Goal: Information Seeking & Learning: Learn about a topic

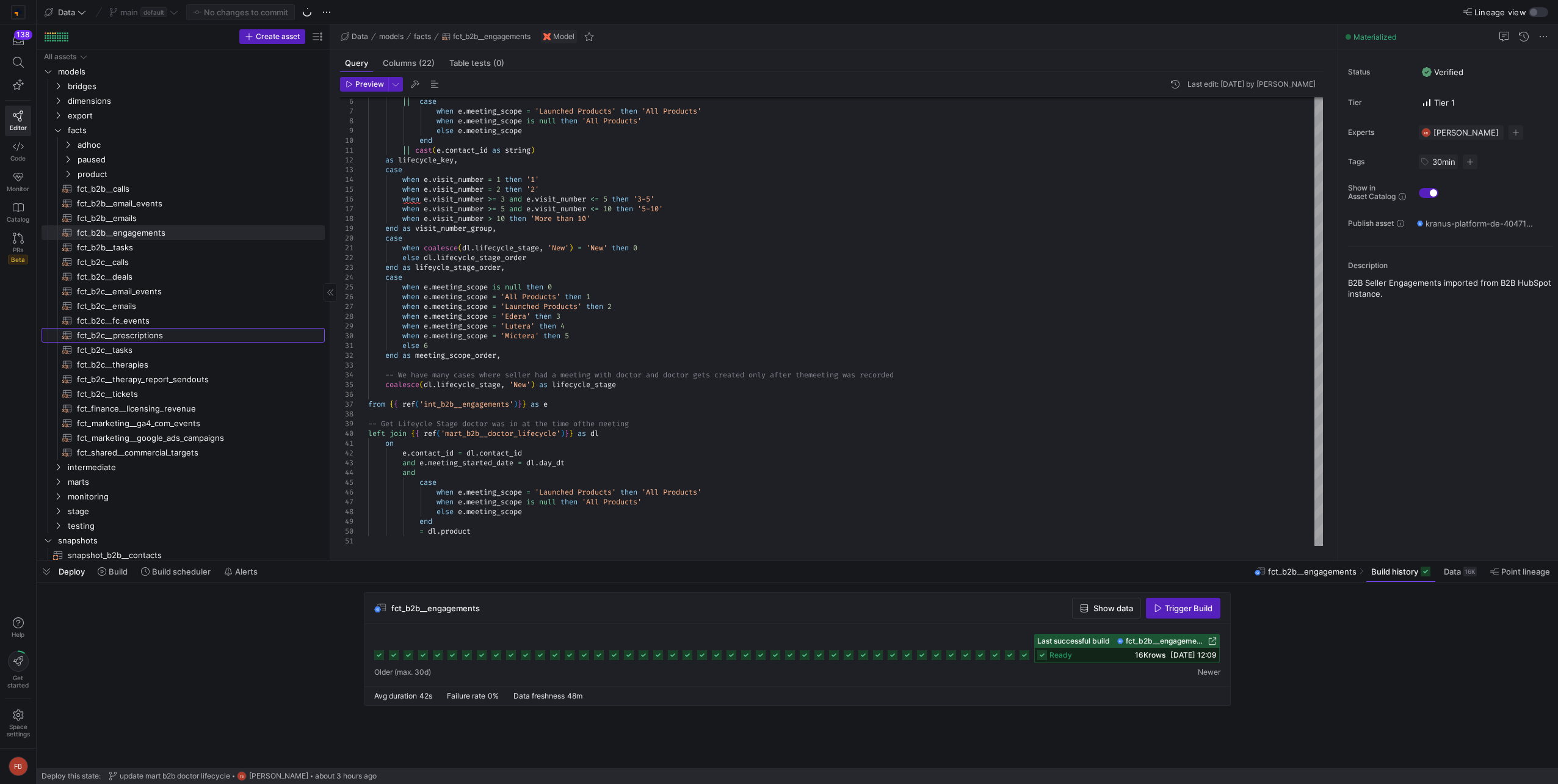
click at [163, 329] on span "fct_b2c__prescriptions​​​​​​​​​​" at bounding box center [194, 335] width 234 height 14
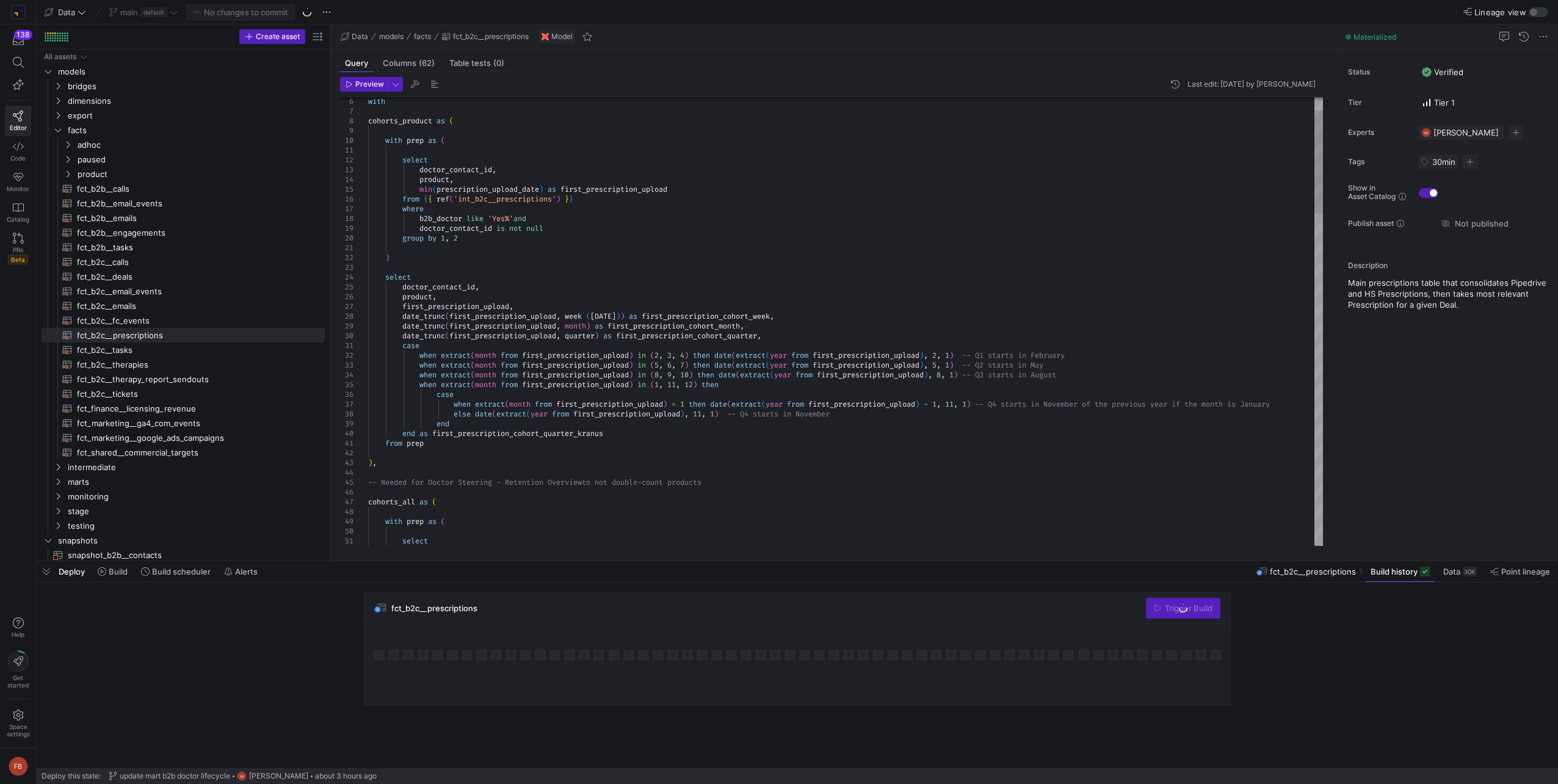
type textarea "irst_prescription_upload), 8, 1) -- Q3 starts in August when extract(month from…"
click at [1082, 616] on span "button" at bounding box center [1106, 607] width 68 height 20
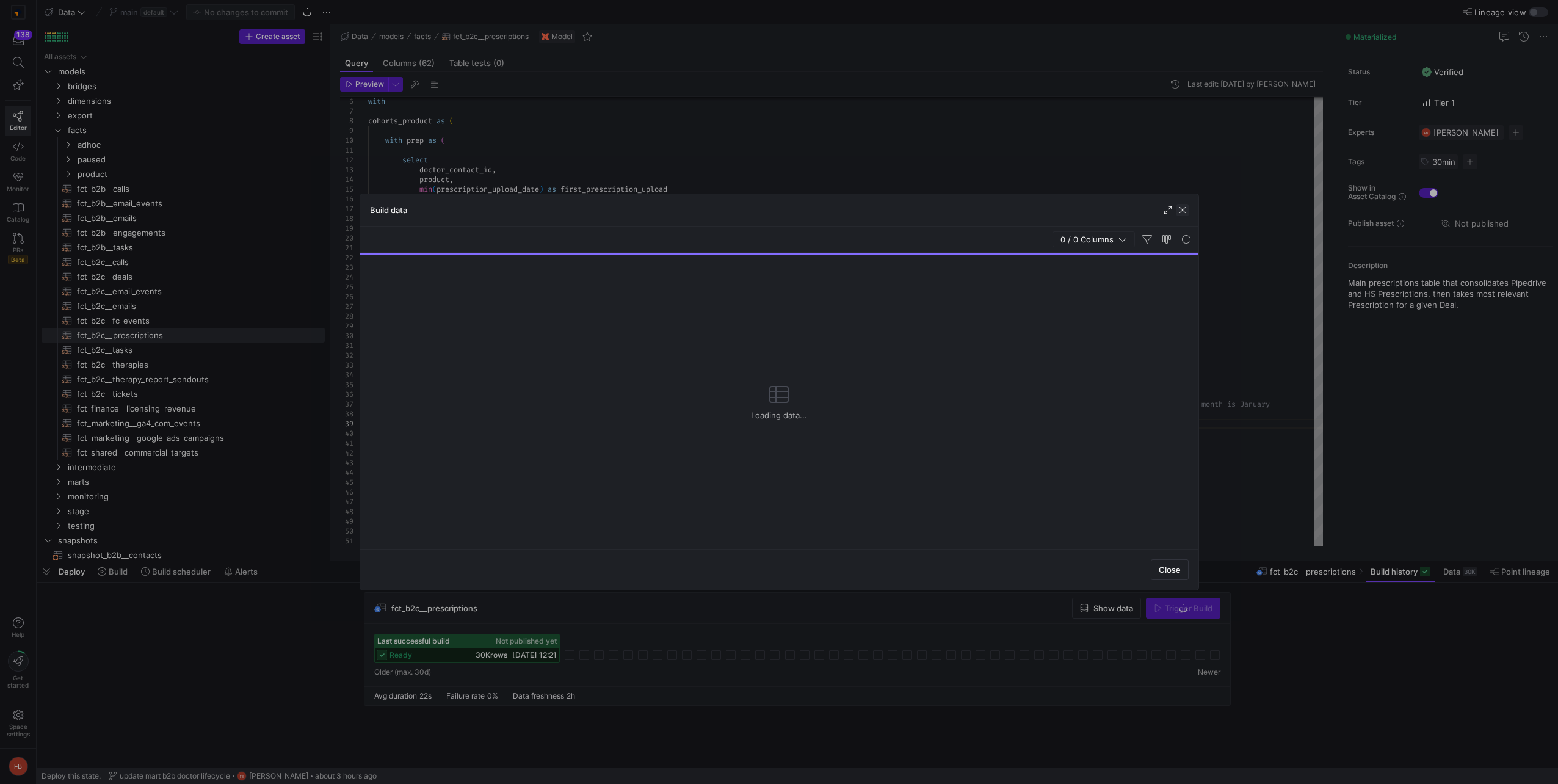
click at [1185, 208] on span "button" at bounding box center [1182, 210] width 12 height 12
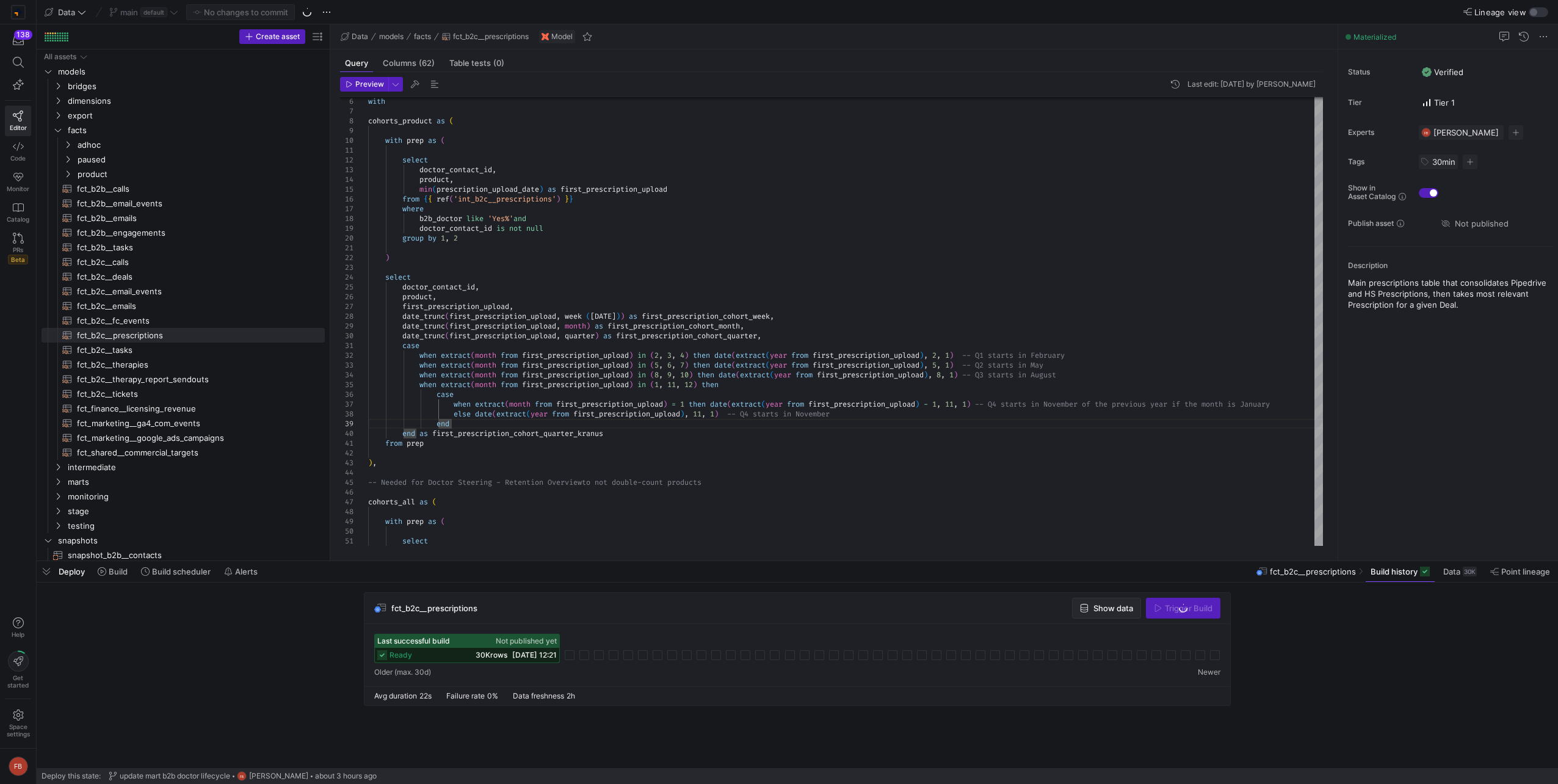
click at [1124, 602] on span "button" at bounding box center [1106, 607] width 68 height 20
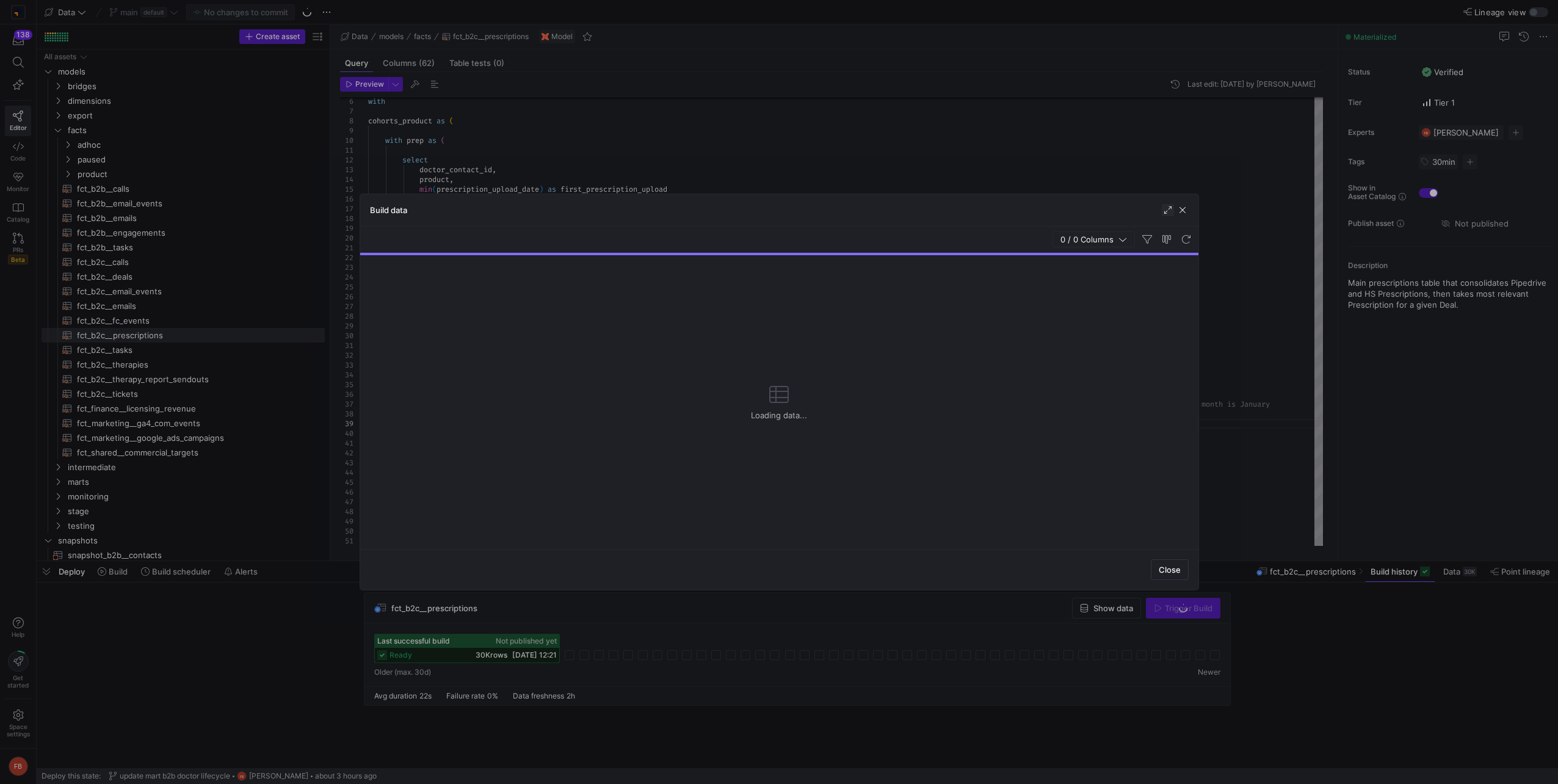
click at [1162, 211] on span "button" at bounding box center [1168, 210] width 12 height 12
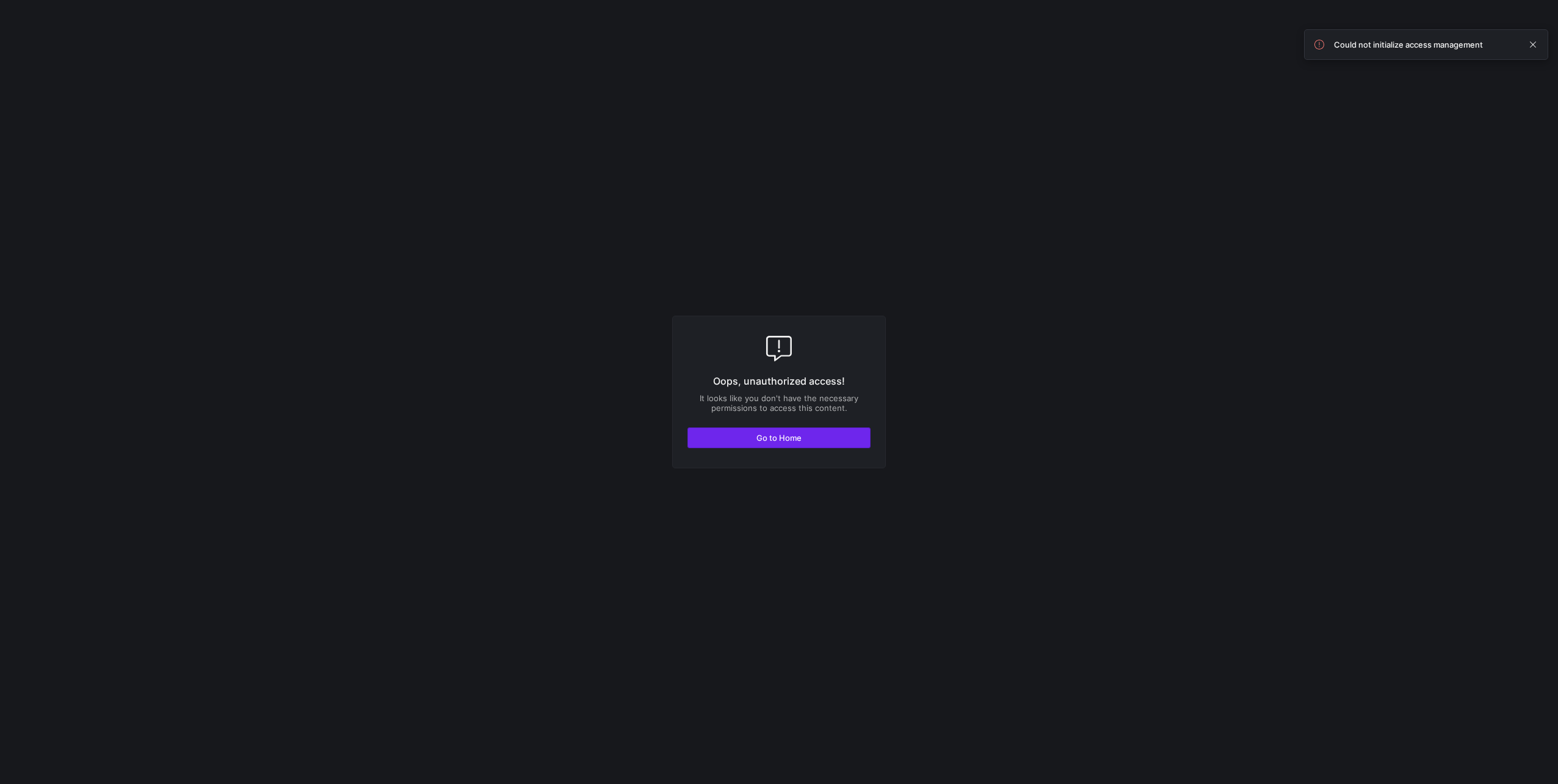
click at [757, 444] on span "button" at bounding box center [779, 437] width 182 height 20
click at [796, 432] on span "button" at bounding box center [779, 437] width 182 height 20
click at [757, 437] on span "Go to Home" at bounding box center [779, 437] width 45 height 9
click at [790, 435] on span "Go to Home" at bounding box center [779, 437] width 45 height 9
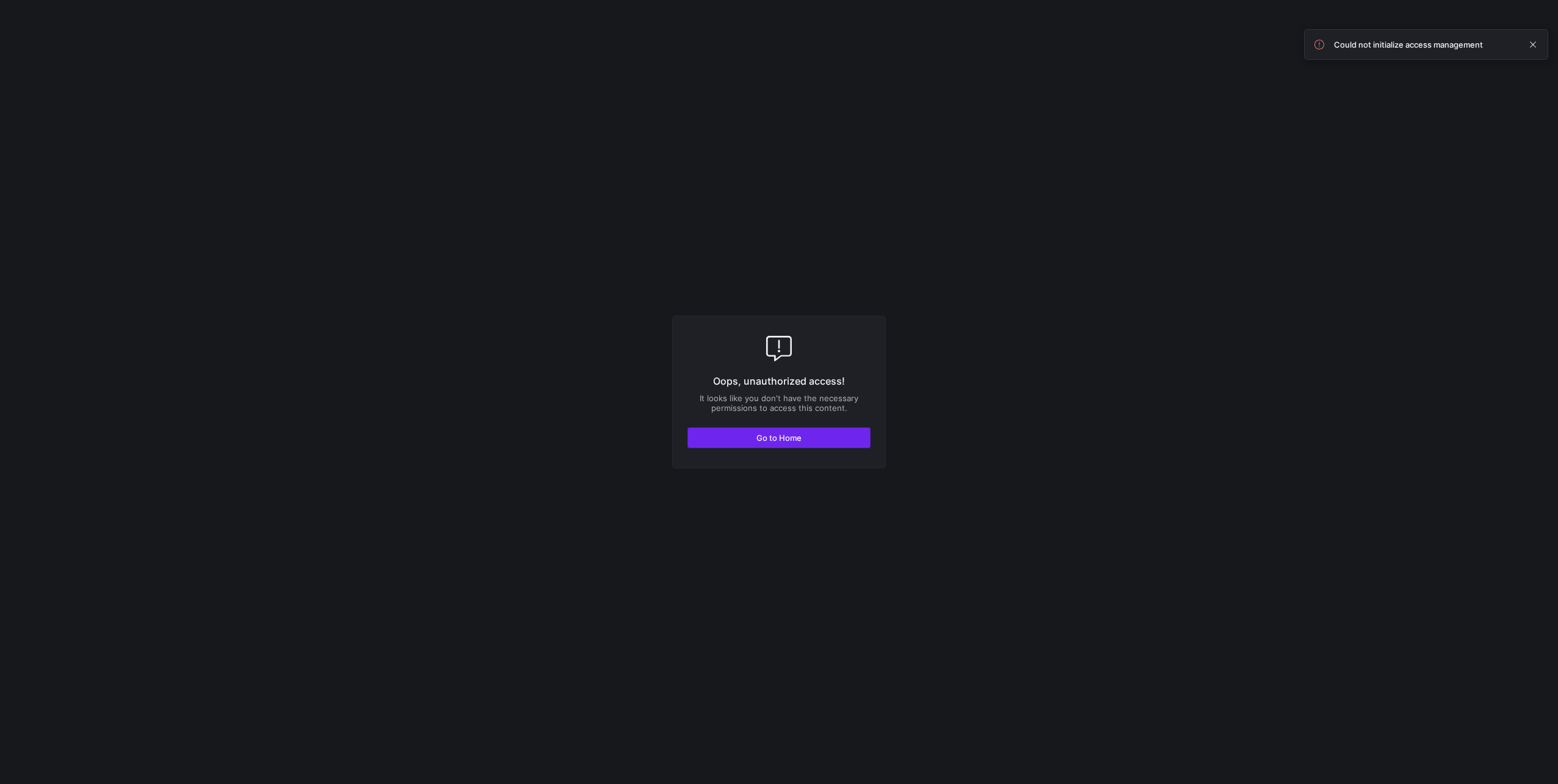
click at [765, 429] on span "button" at bounding box center [779, 437] width 182 height 20
click at [759, 426] on div "Oops, unauthorized access! It looks like you don't have the necessary permissio…" at bounding box center [779, 392] width 214 height 153
click at [783, 448] on div "Oops, unauthorized access! It looks like you don't have the necessary permissio…" at bounding box center [779, 392] width 214 height 153
click at [781, 437] on span "Go to Home" at bounding box center [779, 437] width 45 height 9
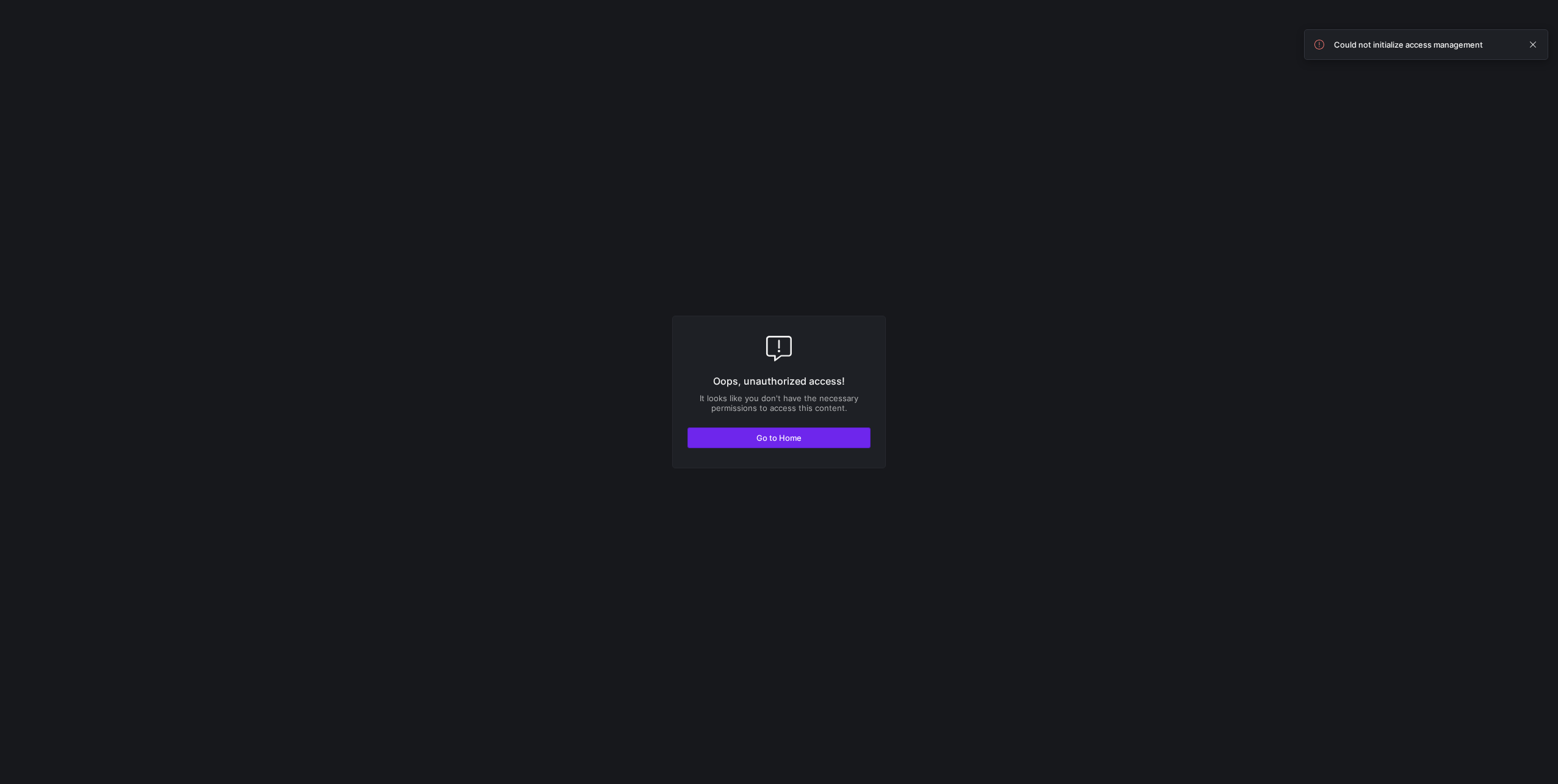
click at [768, 433] on span "Go to Home" at bounding box center [779, 437] width 45 height 9
click at [711, 444] on span "button" at bounding box center [779, 437] width 182 height 20
click at [773, 437] on span "Go to Home" at bounding box center [779, 437] width 45 height 9
click at [758, 431] on span "button" at bounding box center [779, 437] width 182 height 20
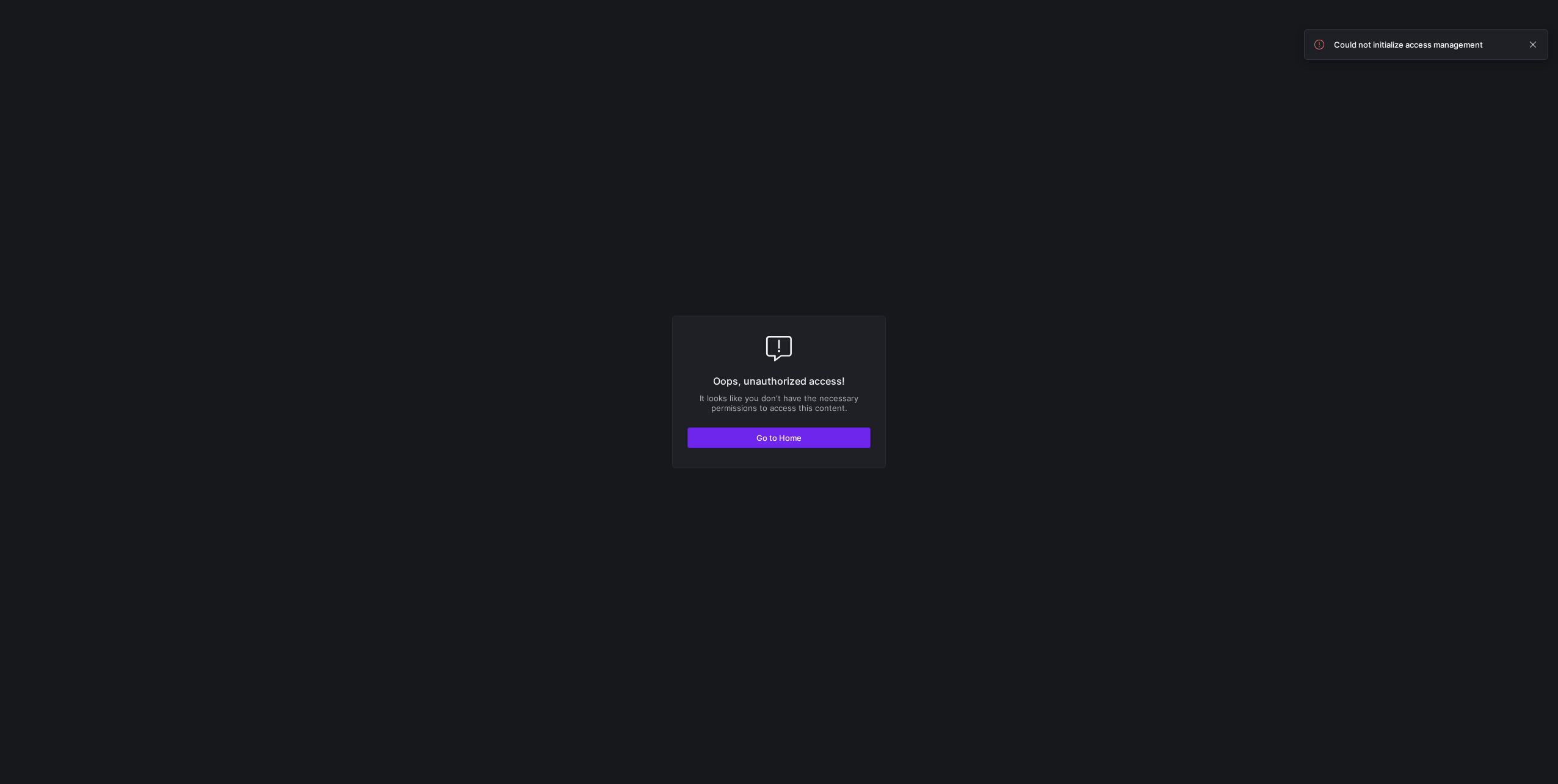
click at [780, 439] on span "Go to Home" at bounding box center [779, 437] width 45 height 9
click at [818, 444] on span "button" at bounding box center [779, 437] width 182 height 20
click at [815, 440] on span "button" at bounding box center [779, 437] width 182 height 20
click at [728, 445] on span "button" at bounding box center [779, 437] width 182 height 20
click at [785, 439] on span "Go to Home" at bounding box center [779, 437] width 45 height 9
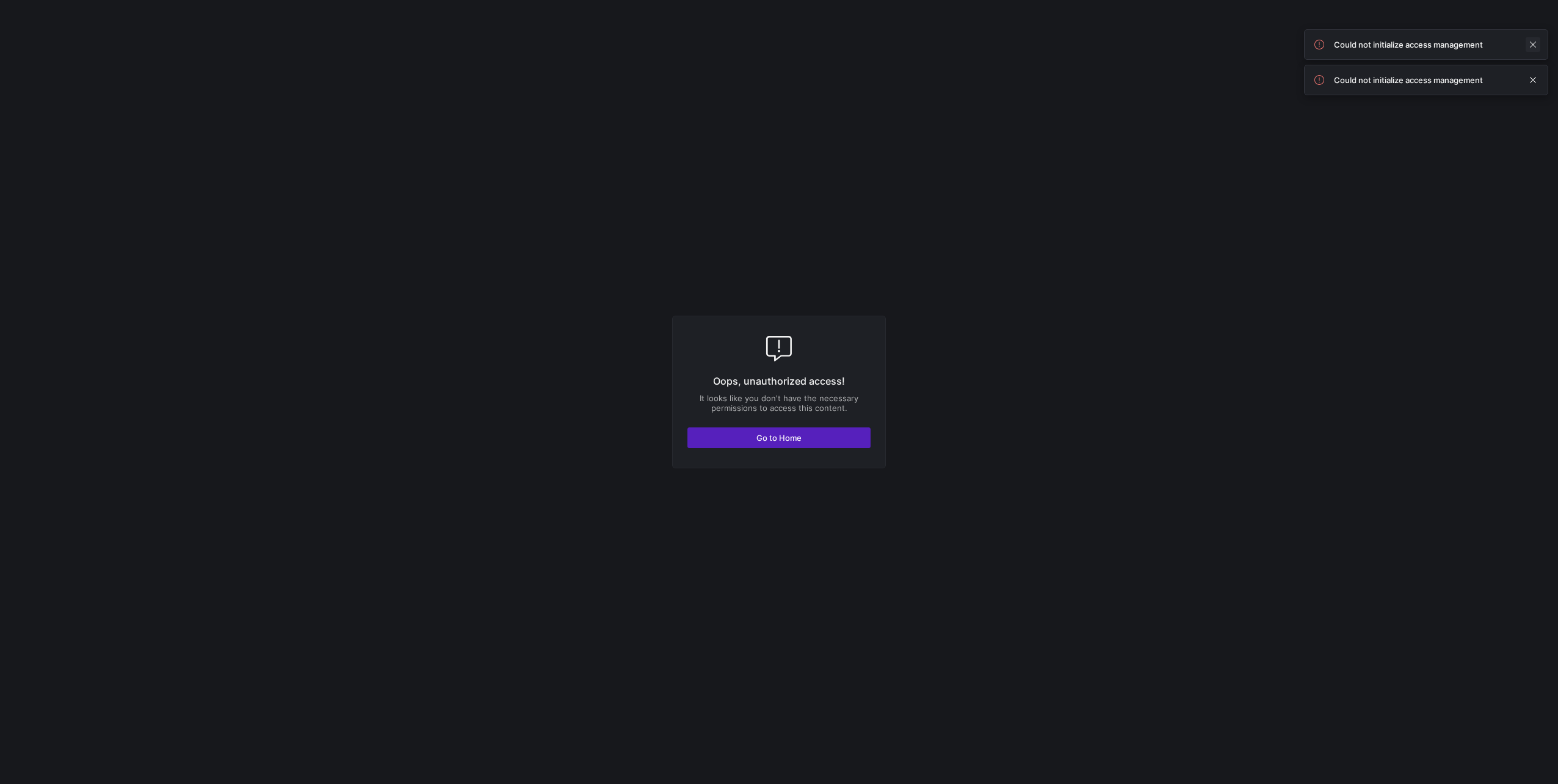
click at [1532, 41] on span at bounding box center [1533, 44] width 15 height 15
click at [1531, 45] on span at bounding box center [1533, 44] width 15 height 15
click at [835, 433] on span "button" at bounding box center [779, 437] width 182 height 20
click at [736, 430] on span "button" at bounding box center [779, 437] width 182 height 20
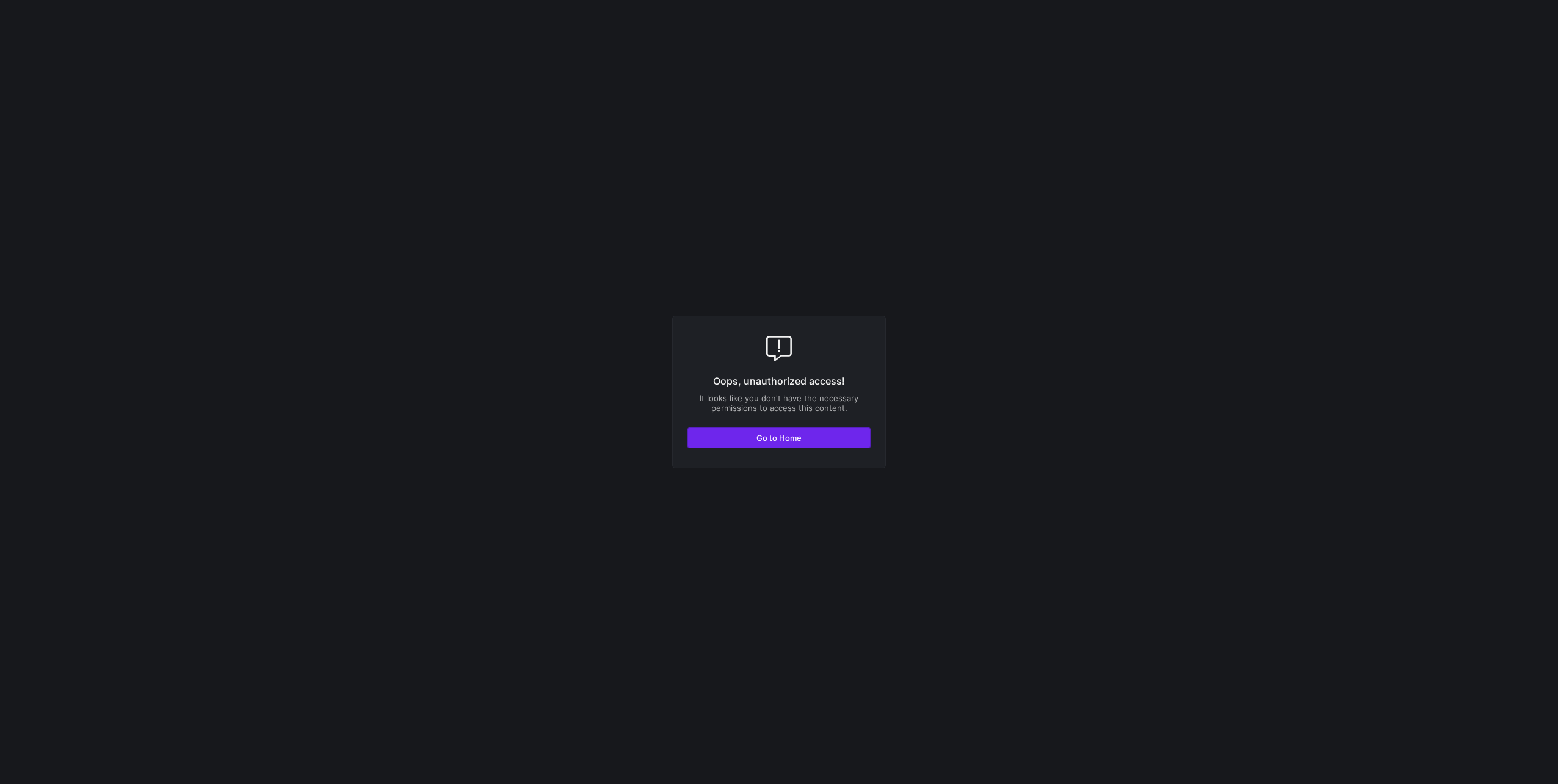
click at [765, 445] on span "button" at bounding box center [779, 437] width 182 height 20
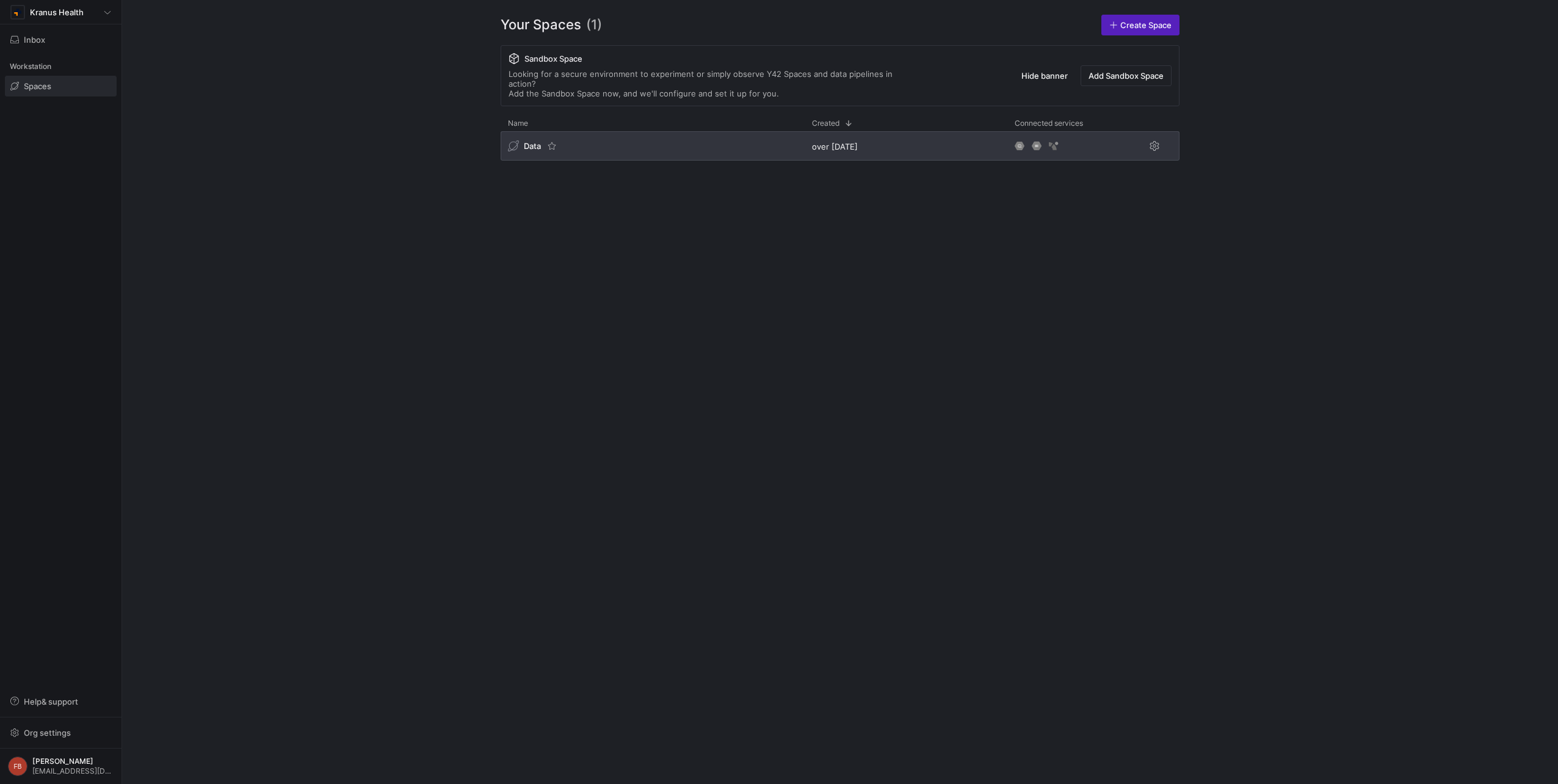
click at [525, 141] on span "Data" at bounding box center [533, 145] width 17 height 9
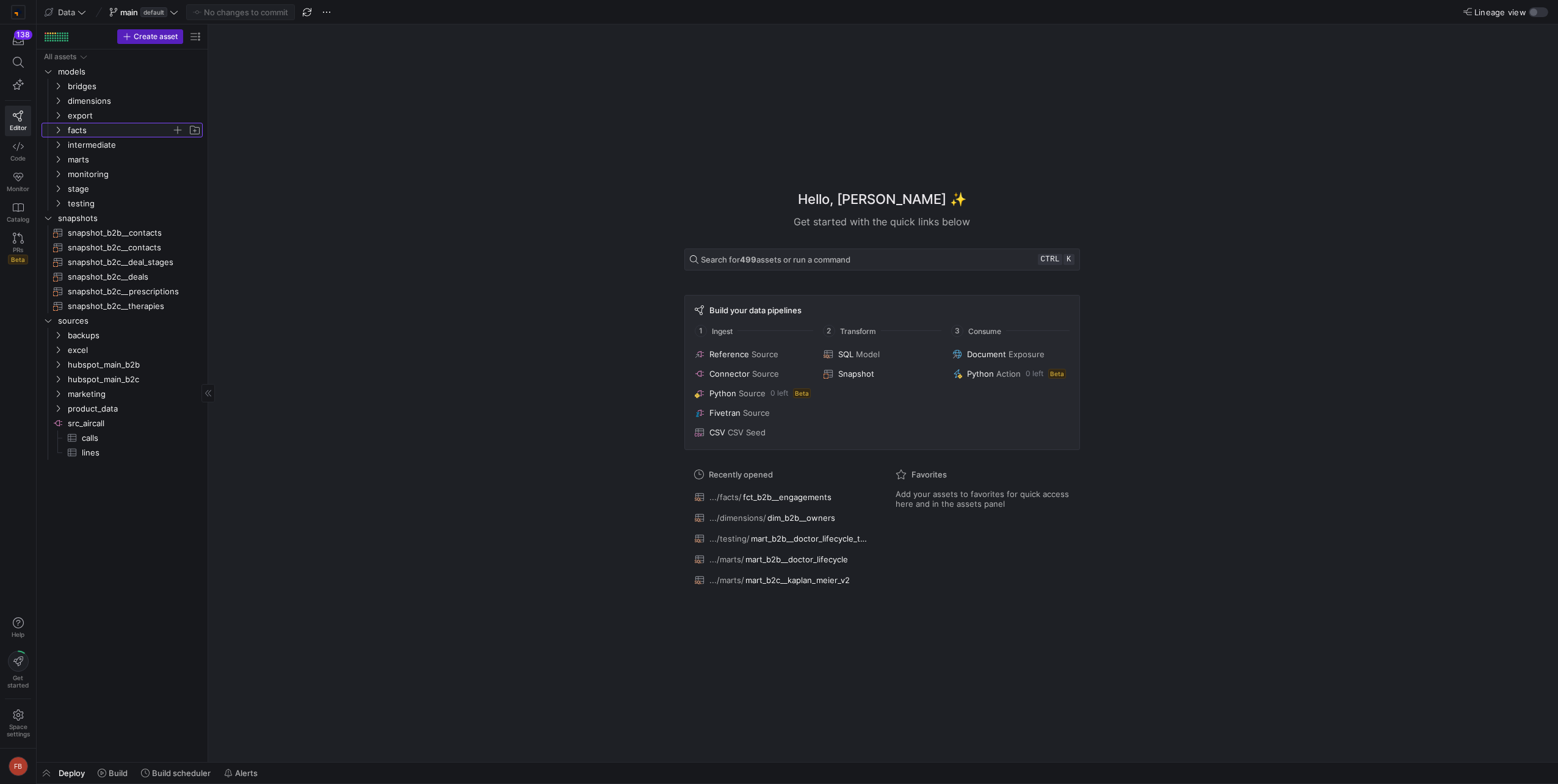
click at [101, 132] on span "facts" at bounding box center [119, 130] width 104 height 14
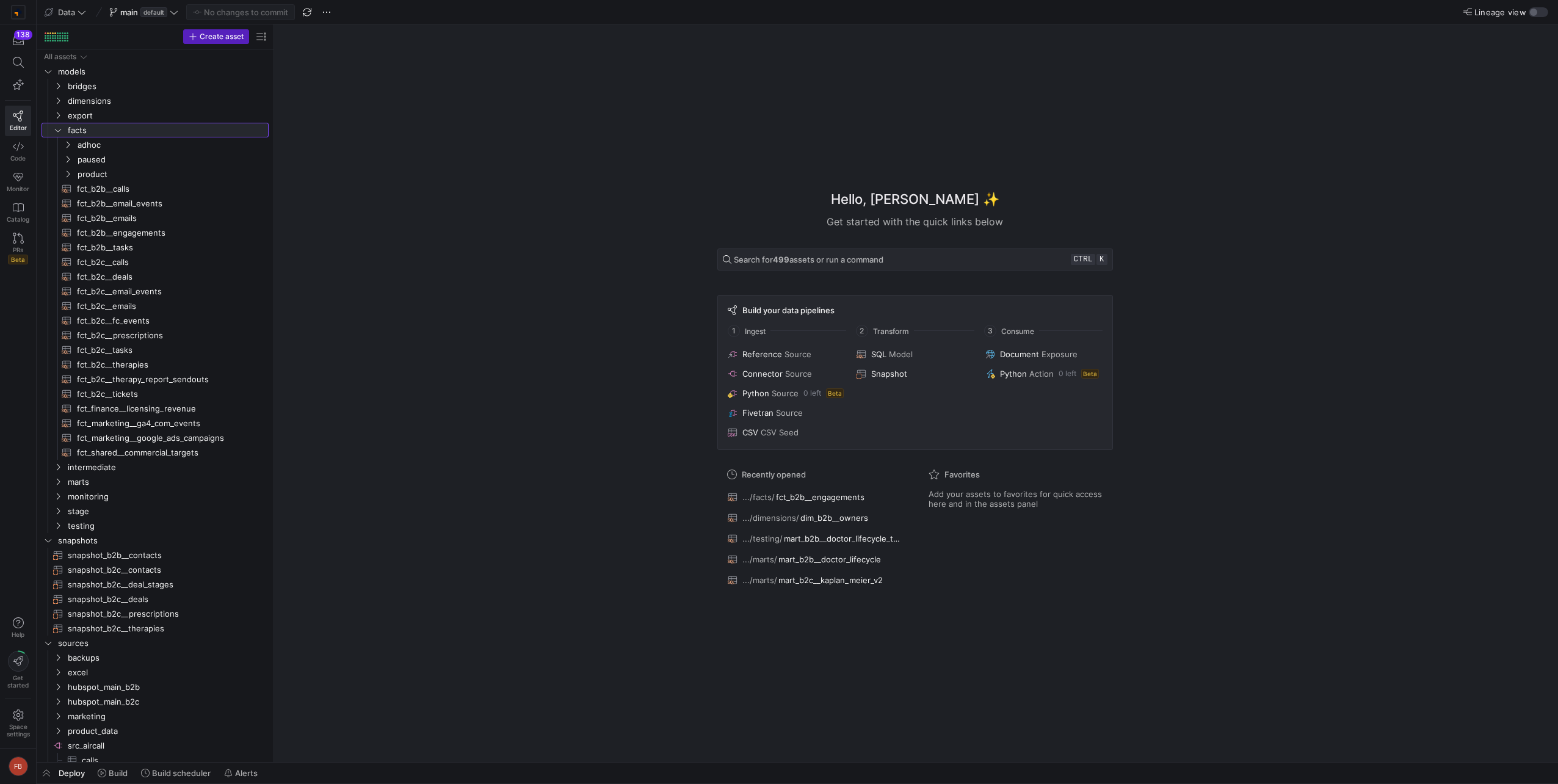
drag, startPoint x: 209, startPoint y: 369, endPoint x: 275, endPoint y: 376, distance: 66.4
click at [58, 133] on icon at bounding box center [58, 130] width 9 height 7
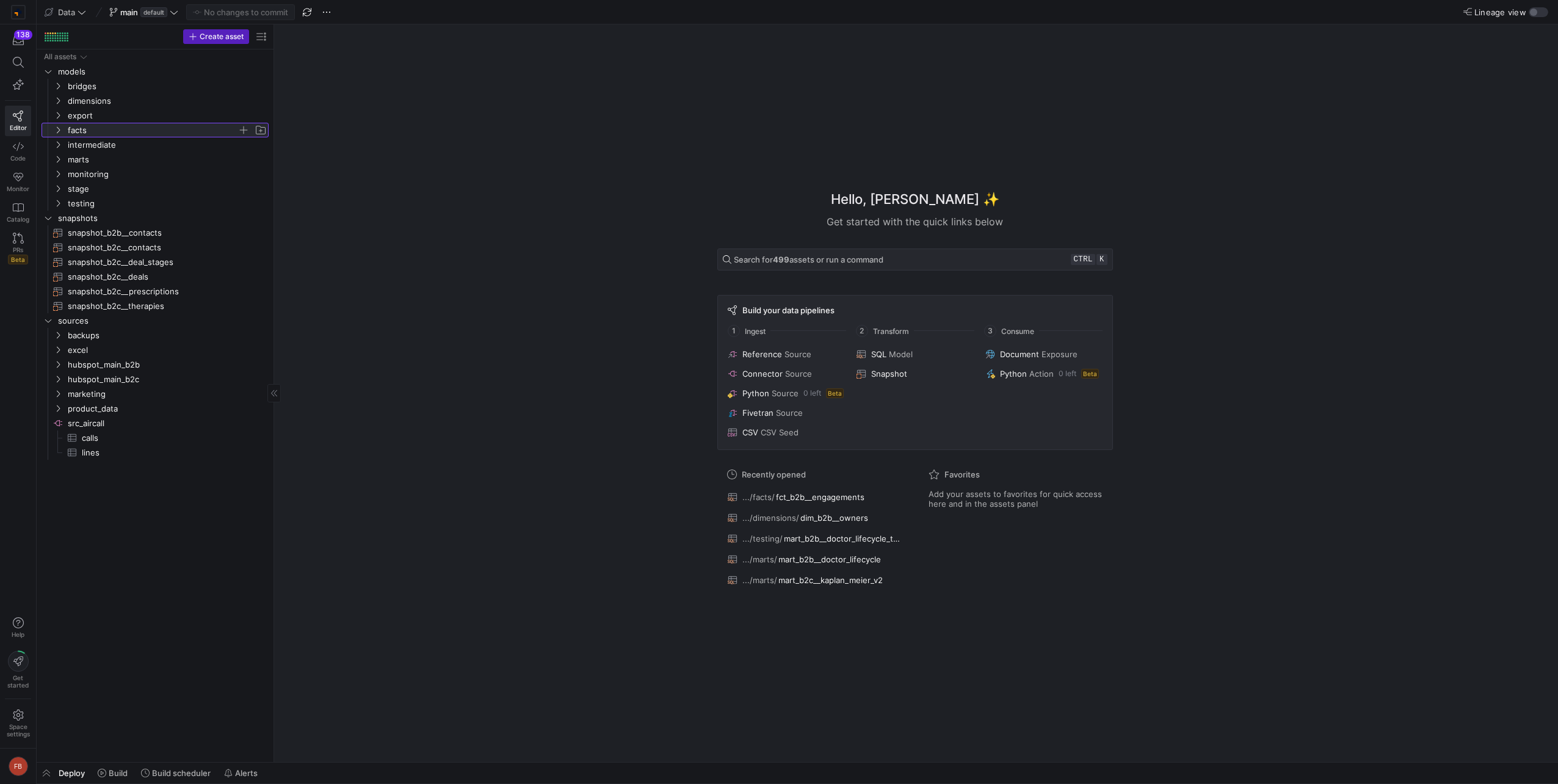
click at [67, 131] on span "facts" at bounding box center [159, 130] width 216 height 13
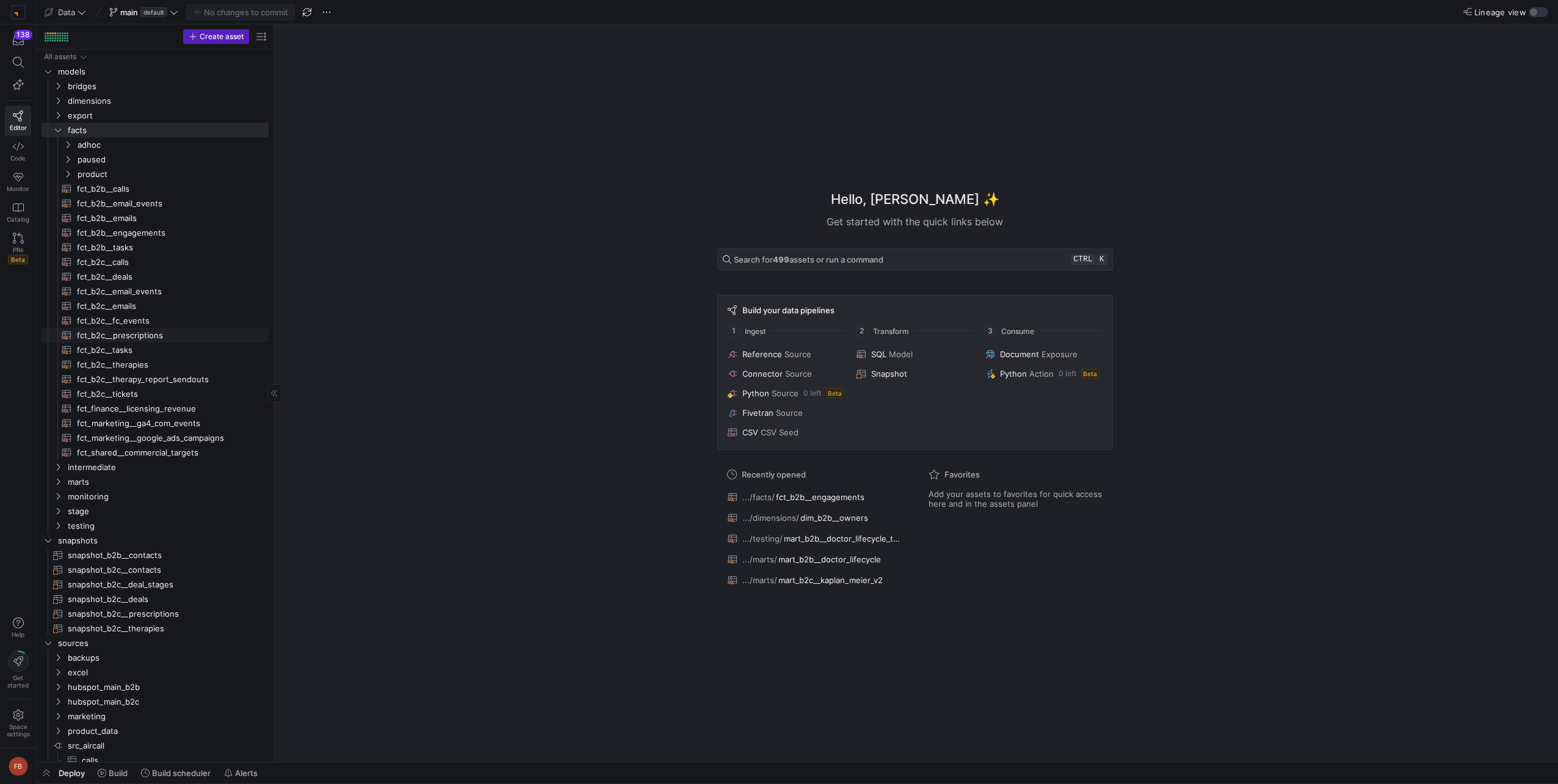
click at [156, 336] on span "fct_b2c__prescriptions​​​​​​​​​​" at bounding box center [166, 335] width 177 height 14
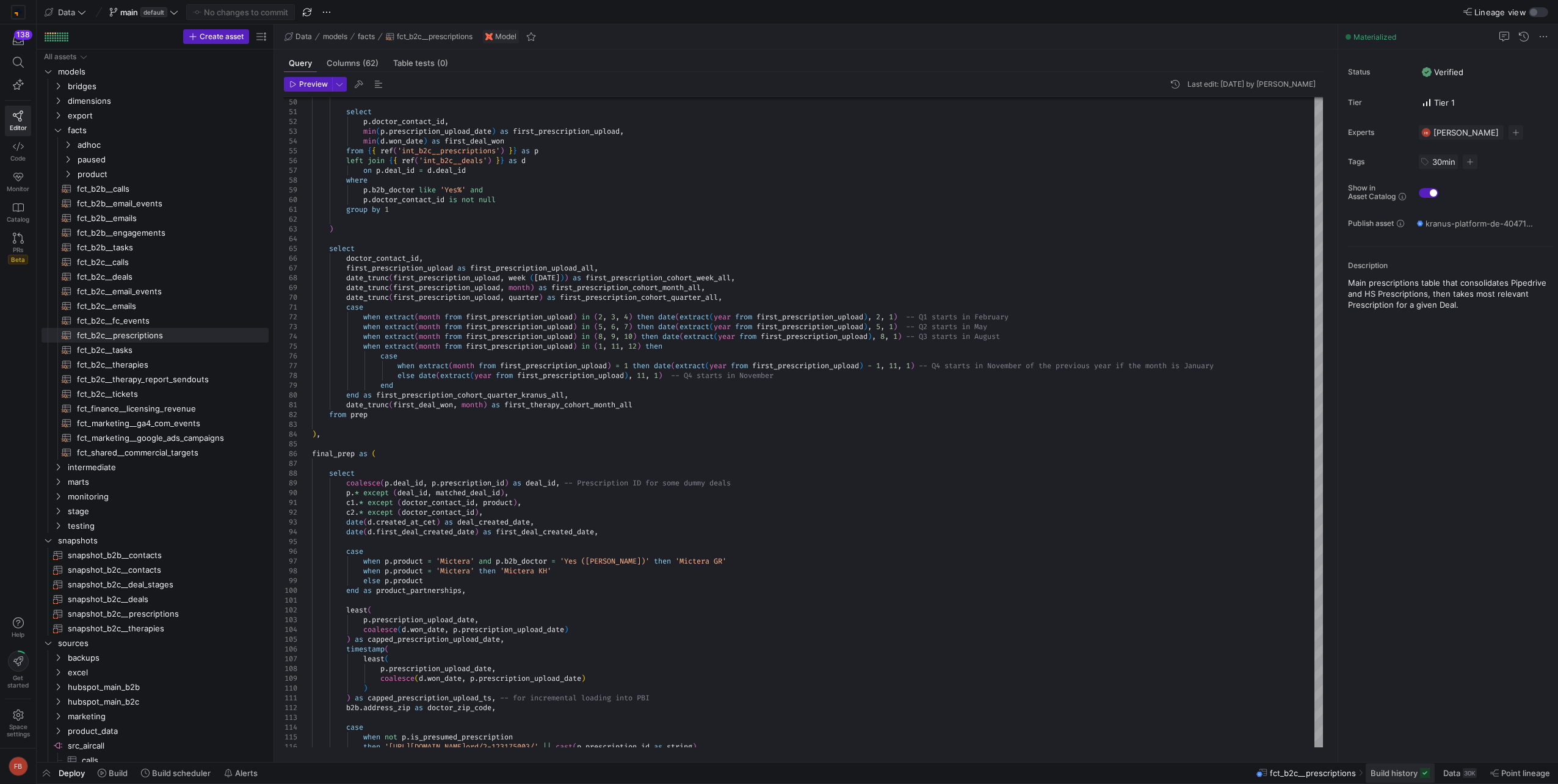
click at [1379, 771] on span "Build history" at bounding box center [1394, 772] width 47 height 9
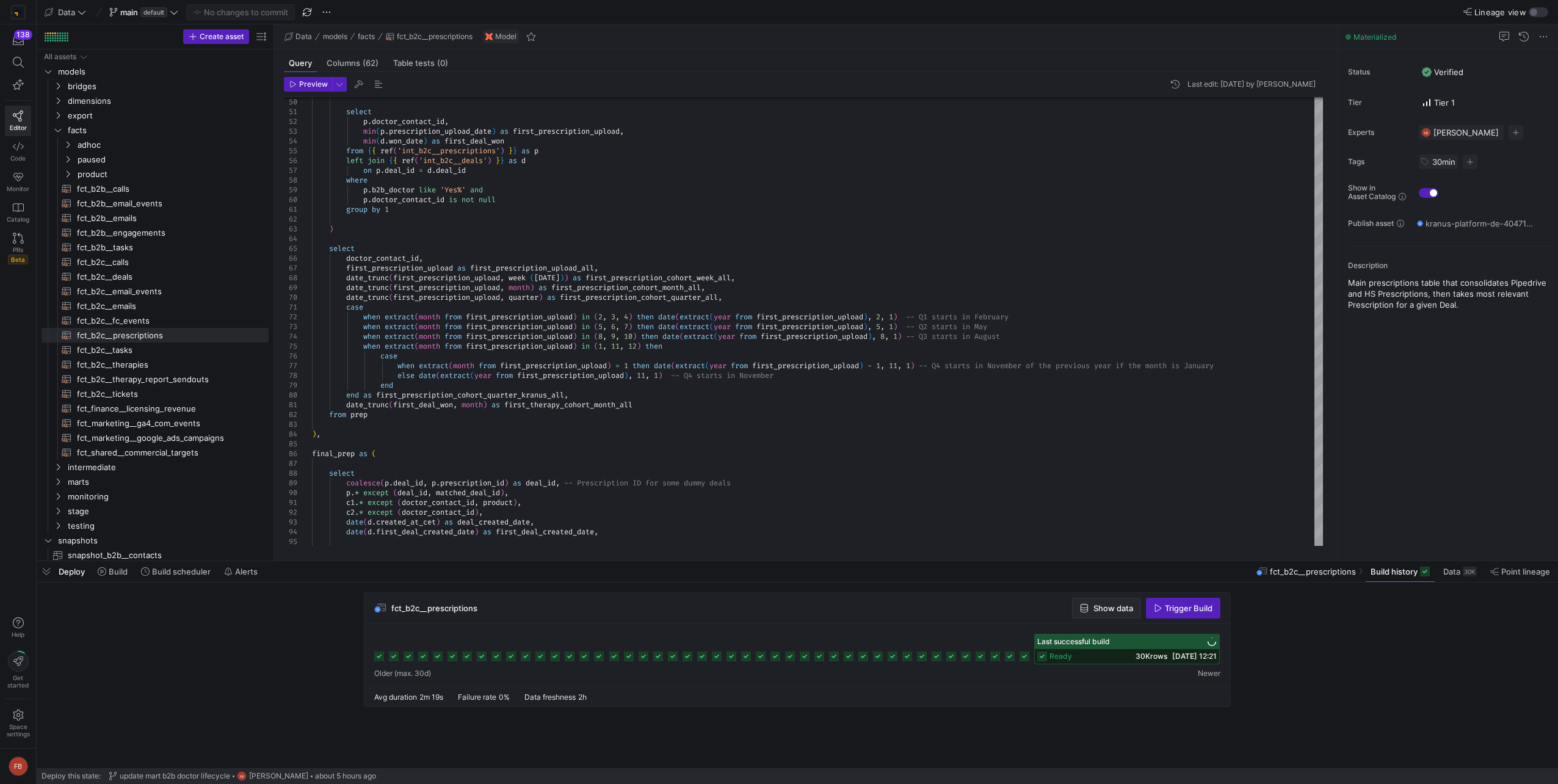
click at [1114, 613] on span "button" at bounding box center [1106, 607] width 68 height 20
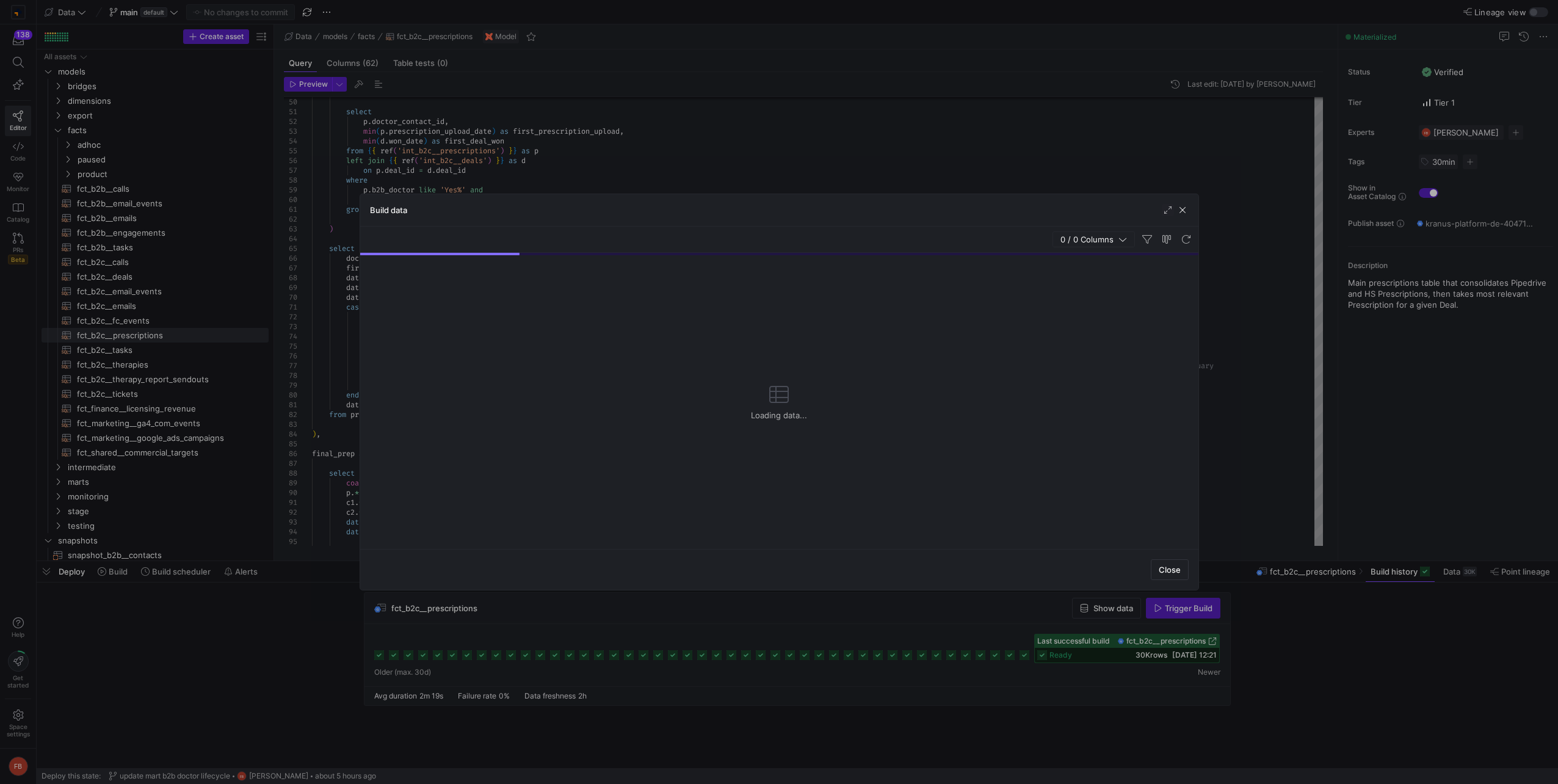
click at [1079, 238] on span "0 / 0 Columns" at bounding box center [1089, 239] width 58 height 9
click at [1079, 241] on span "63 / 63 Columns" at bounding box center [1084, 239] width 68 height 9
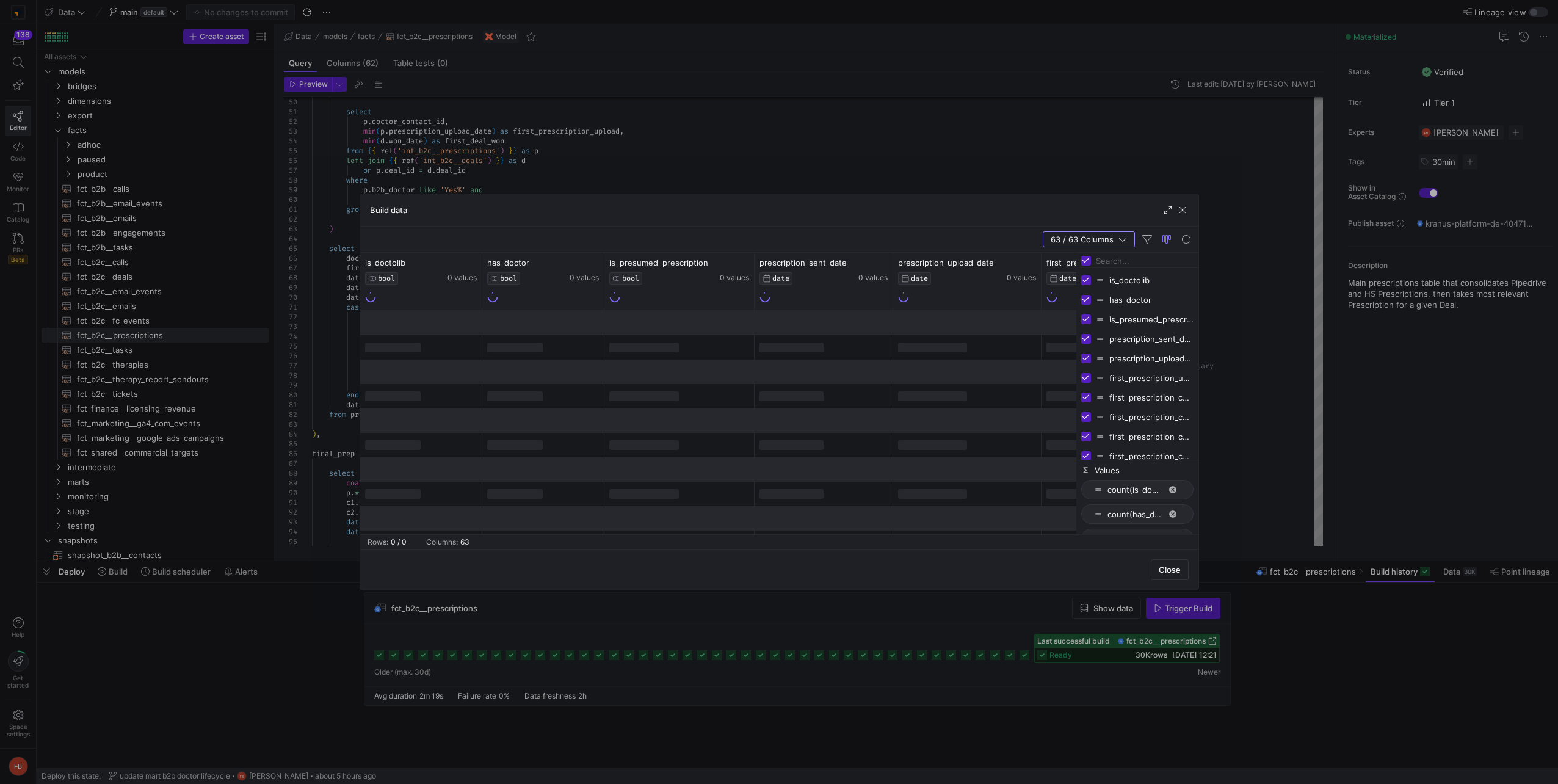
click at [1085, 258] on input "Toggle Select All Columns" at bounding box center [1086, 260] width 9 height 9
checkbox input "false"
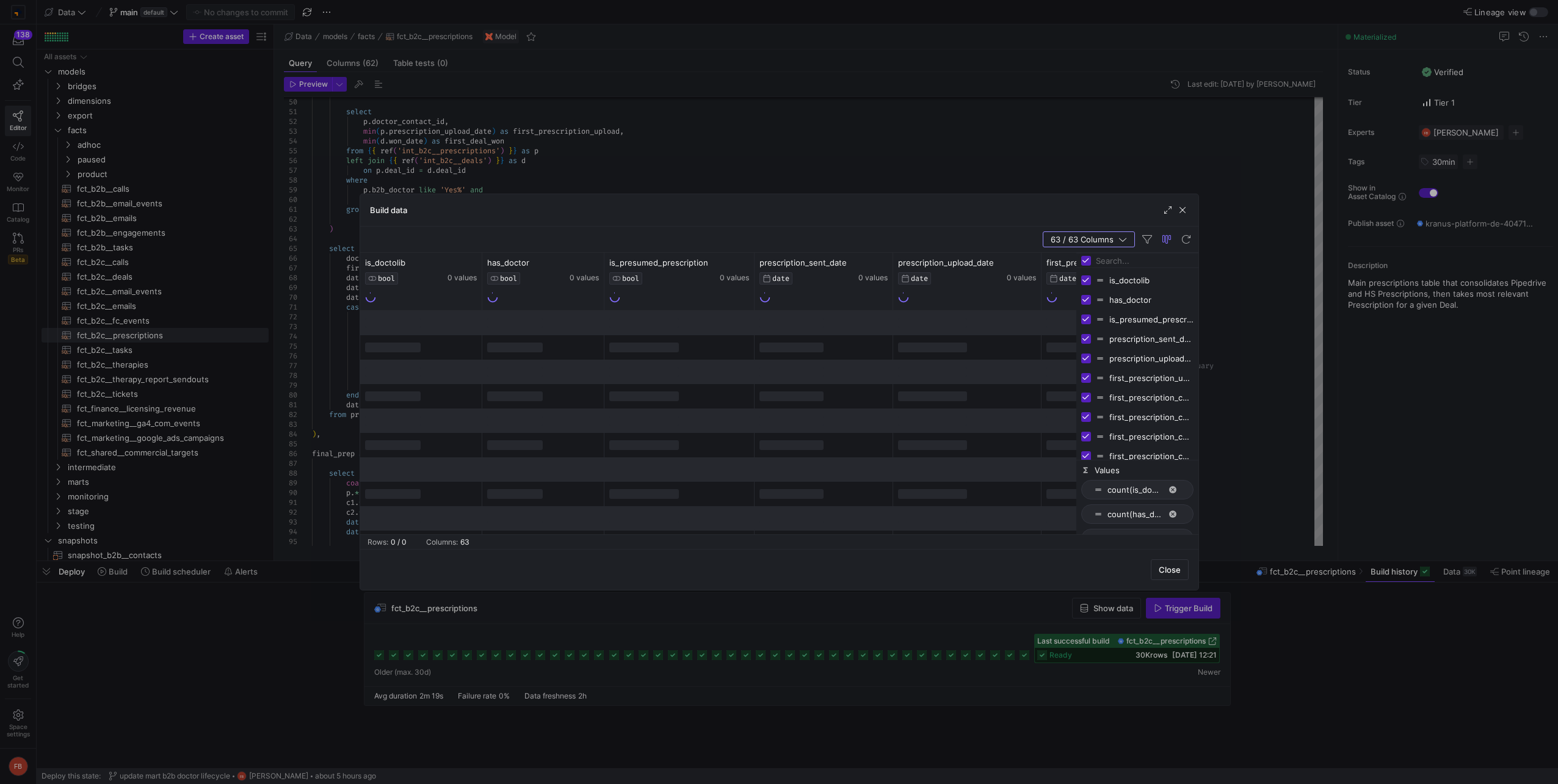
checkbox input "false"
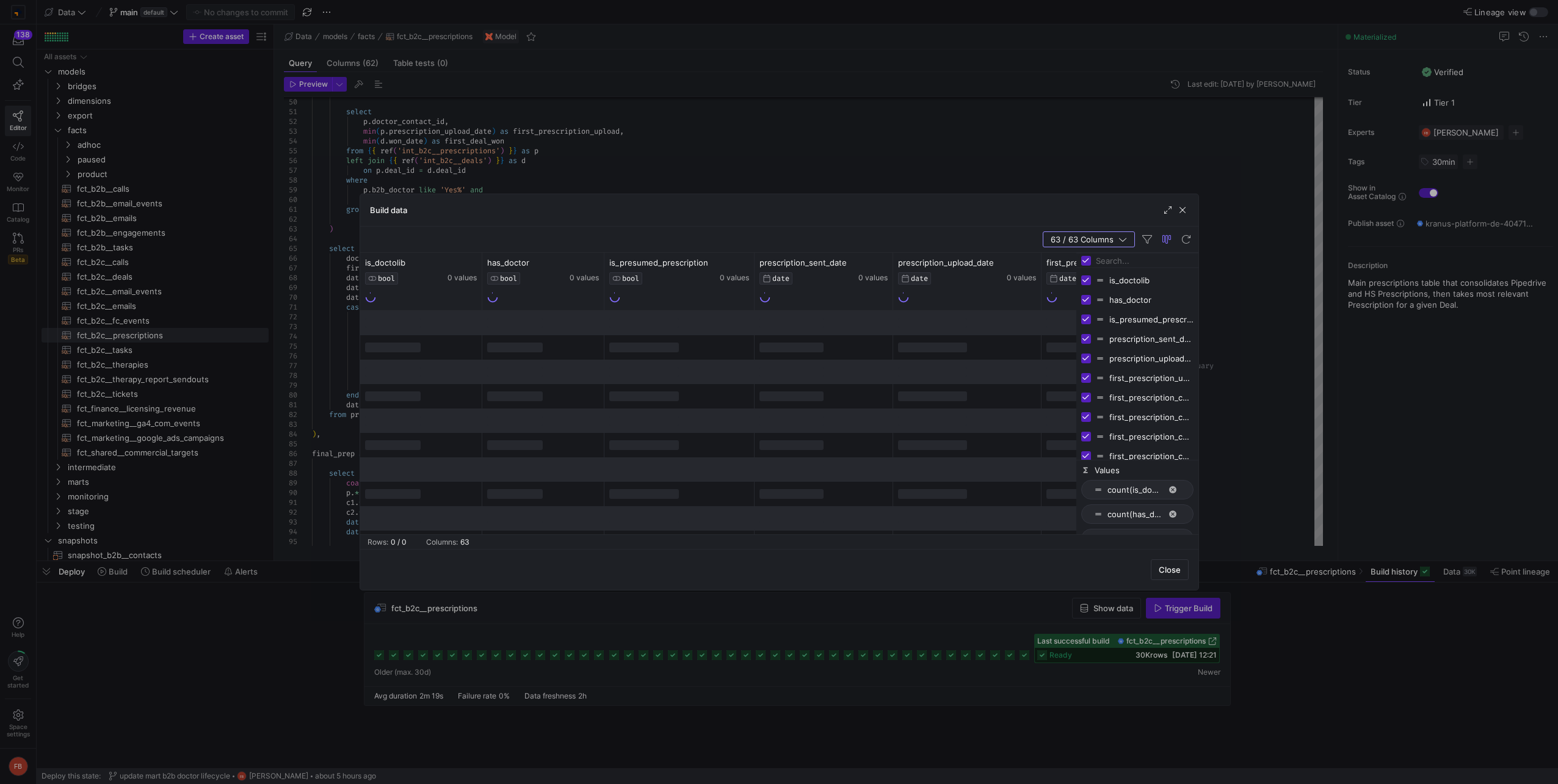
checkbox input "false"
click at [1140, 270] on div "is_doctolib" at bounding box center [1137, 280] width 113 height 20
click at [1137, 264] on input "Filter Columns Input" at bounding box center [1145, 261] width 97 height 25
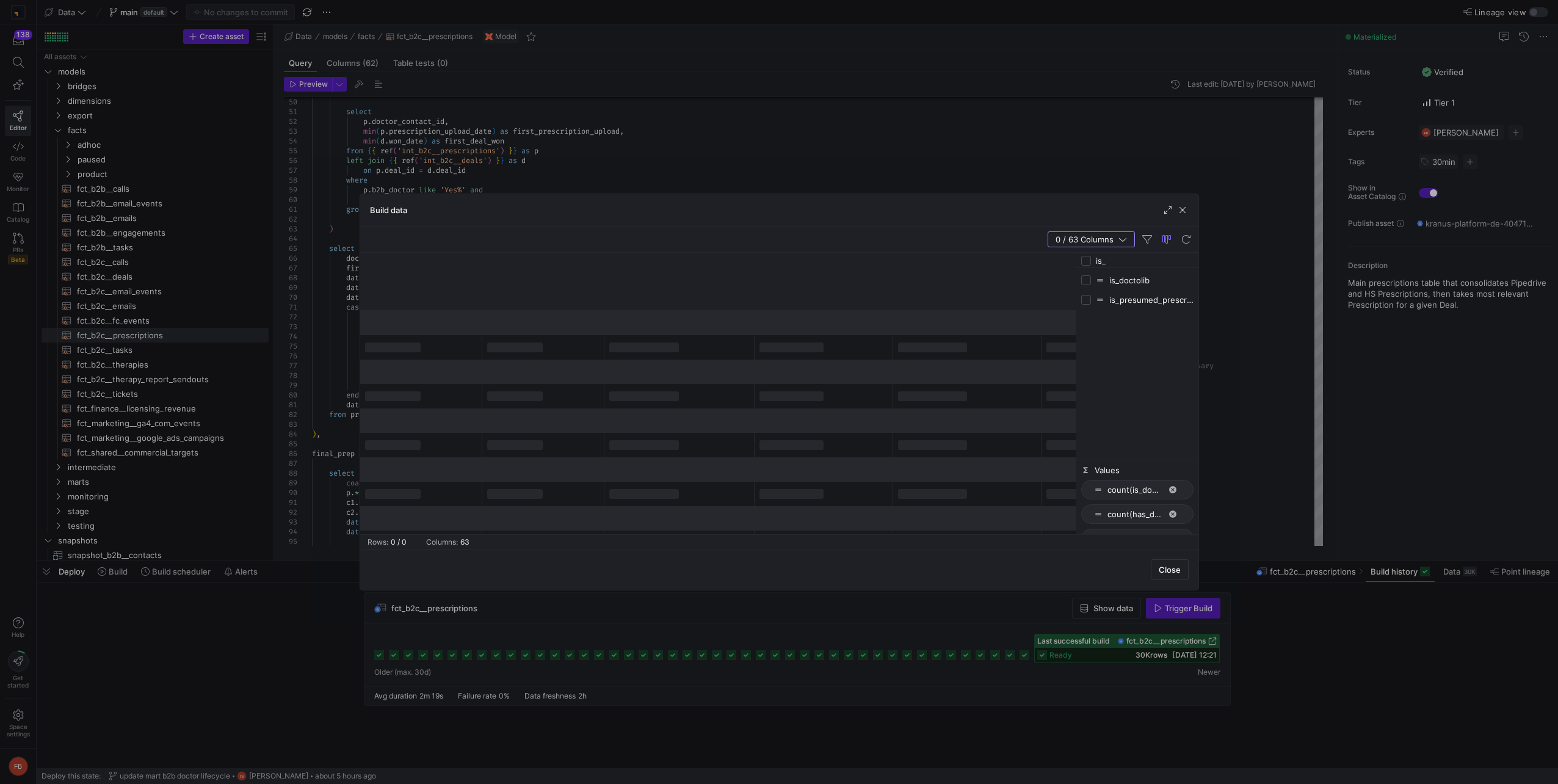
type input "is_"
click at [1089, 295] on input "Press SPACE to toggle visibility (hidden)" at bounding box center [1086, 299] width 9 height 9
checkbox input "true"
checkbox input "false"
click at [373, 290] on button at bounding box center [374, 291] width 4 height 3
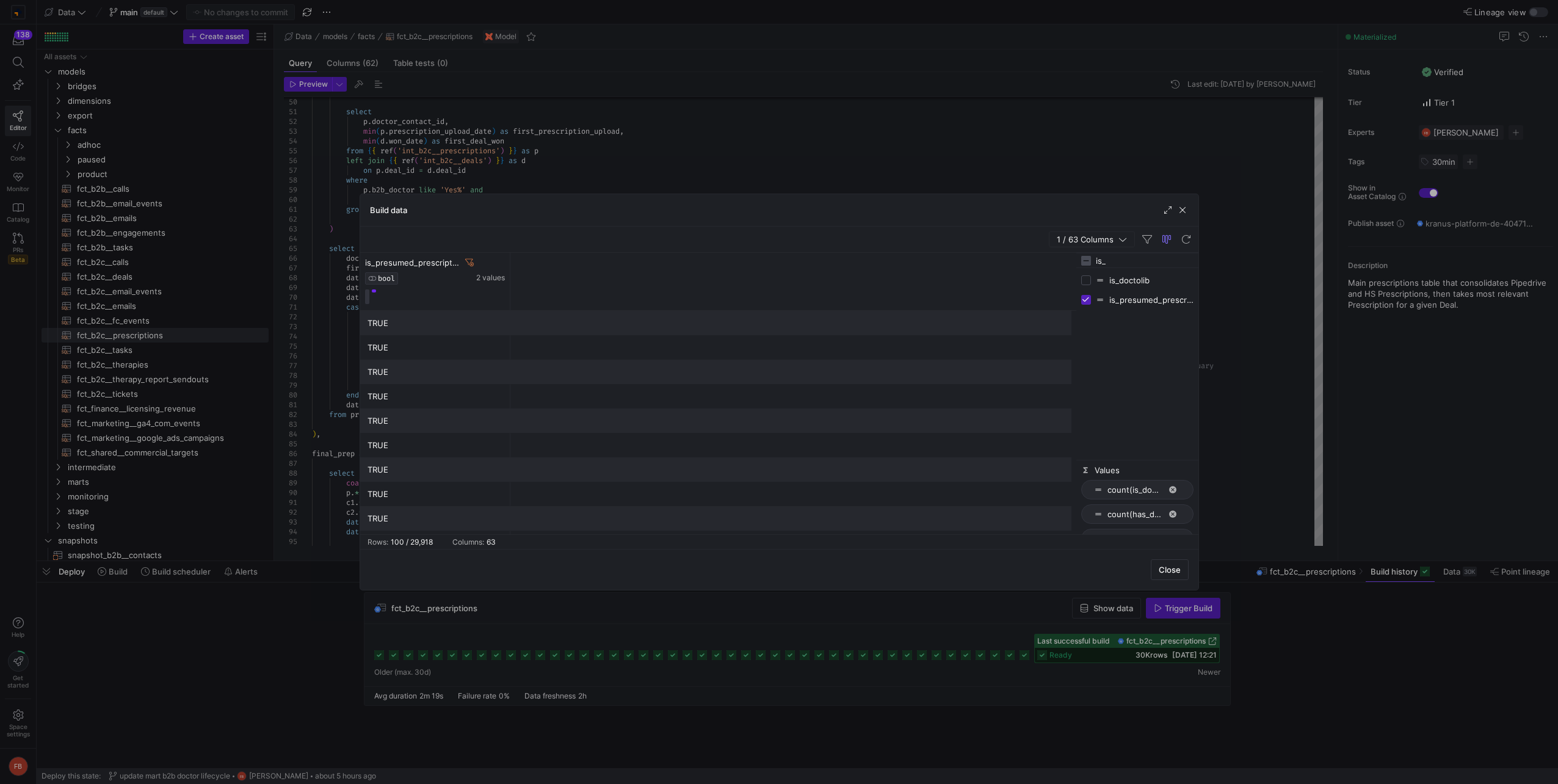
click at [1124, 261] on input "is_" at bounding box center [1145, 261] width 97 height 25
type input "upload"
click at [1082, 284] on input "Press SPACE to toggle visibility (hidden)" at bounding box center [1086, 280] width 9 height 9
checkbox input "true"
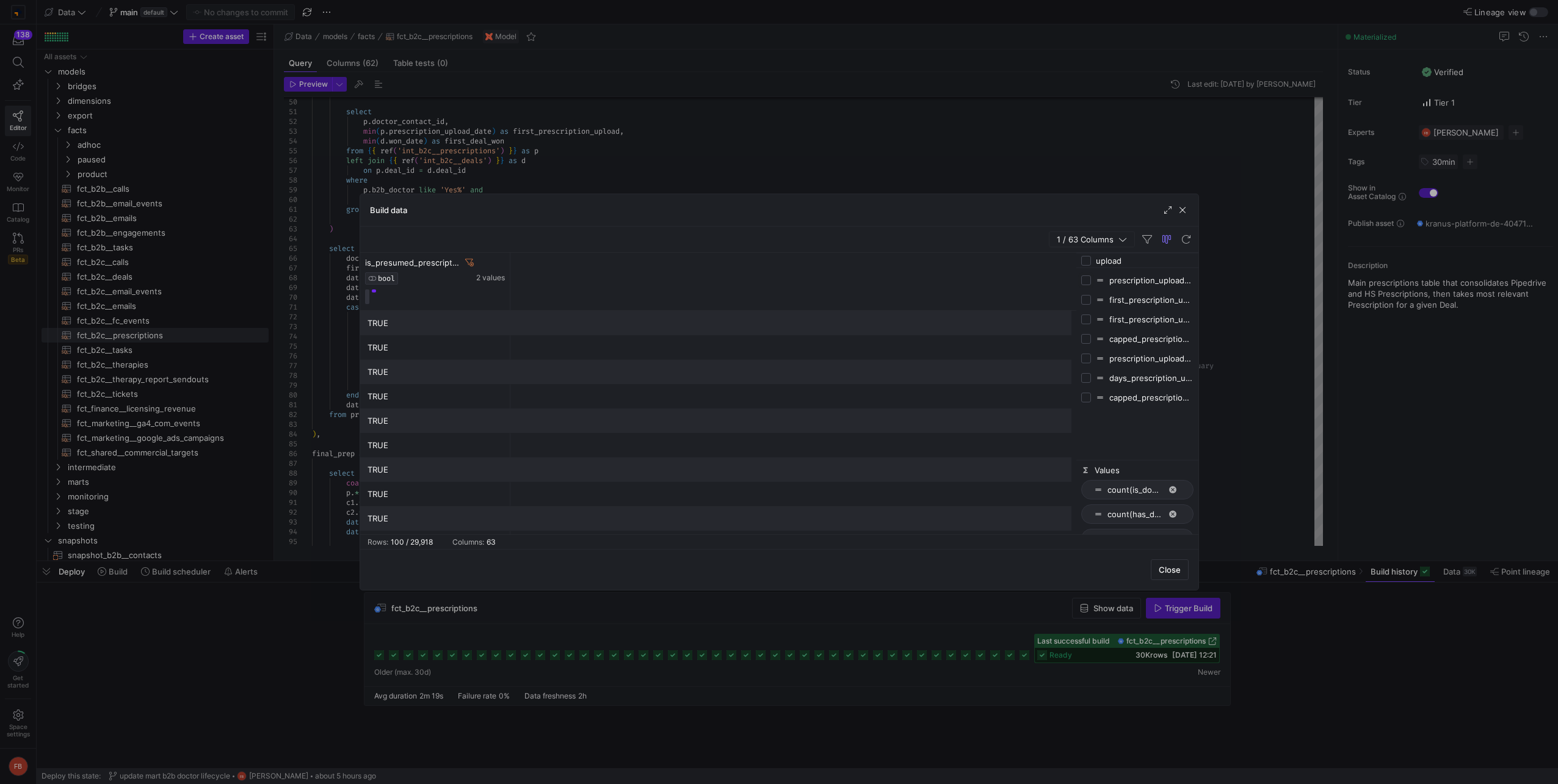
checkbox input "false"
drag, startPoint x: 656, startPoint y: 283, endPoint x: 781, endPoint y: 286, distance: 125.0
click at [781, 286] on div at bounding box center [783, 281] width 5 height 57
click at [774, 261] on icon at bounding box center [773, 262] width 9 height 9
click at [799, 283] on span "Equals" at bounding box center [789, 288] width 25 height 9
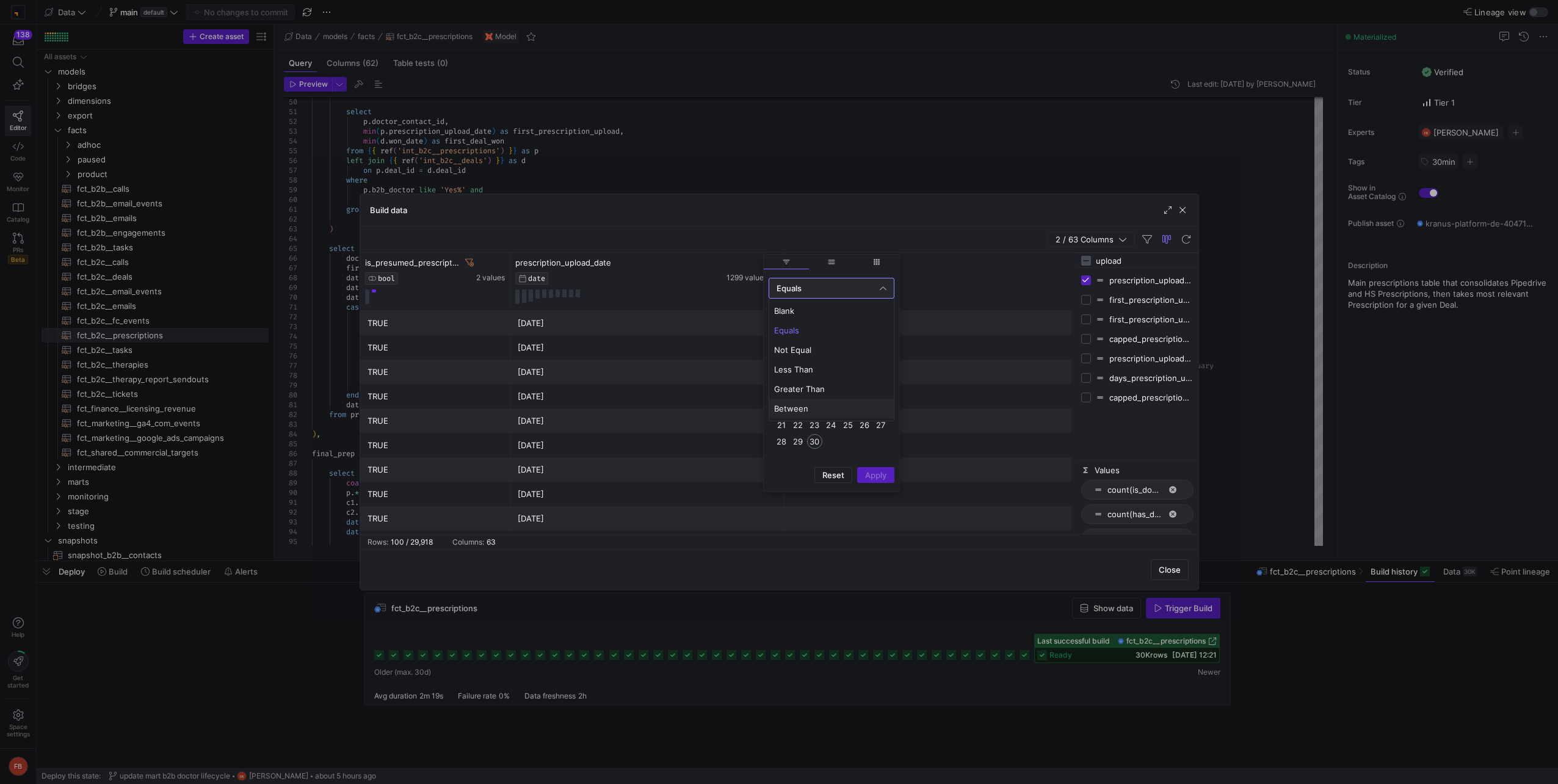
click at [797, 406] on span "Between" at bounding box center [831, 408] width 115 height 9
click at [799, 380] on span "1" at bounding box center [798, 375] width 15 height 15
click at [816, 438] on span "30" at bounding box center [815, 441] width 15 height 15
click at [880, 514] on span "Apply" at bounding box center [875, 517] width 21 height 9
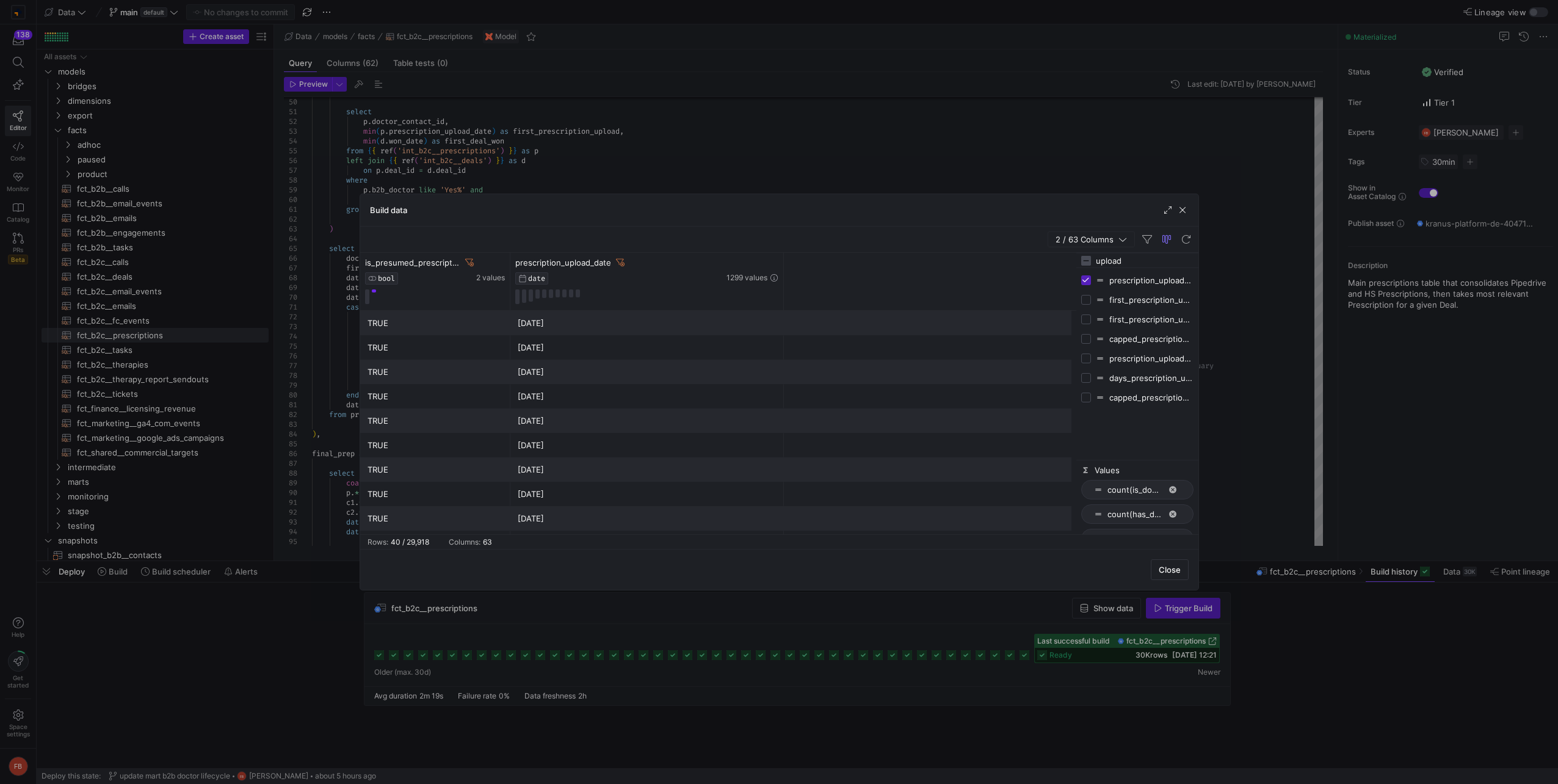
click at [936, 254] on div "is_presumed_prescription BOOL 2 values prescription_upload_date DATE 1299 values" at bounding box center [718, 282] width 716 height 58
click at [764, 263] on div at bounding box center [752, 262] width 52 height 10
click at [760, 263] on icon at bounding box center [758, 262] width 9 height 9
click at [760, 264] on icon at bounding box center [760, 262] width 4 height 9
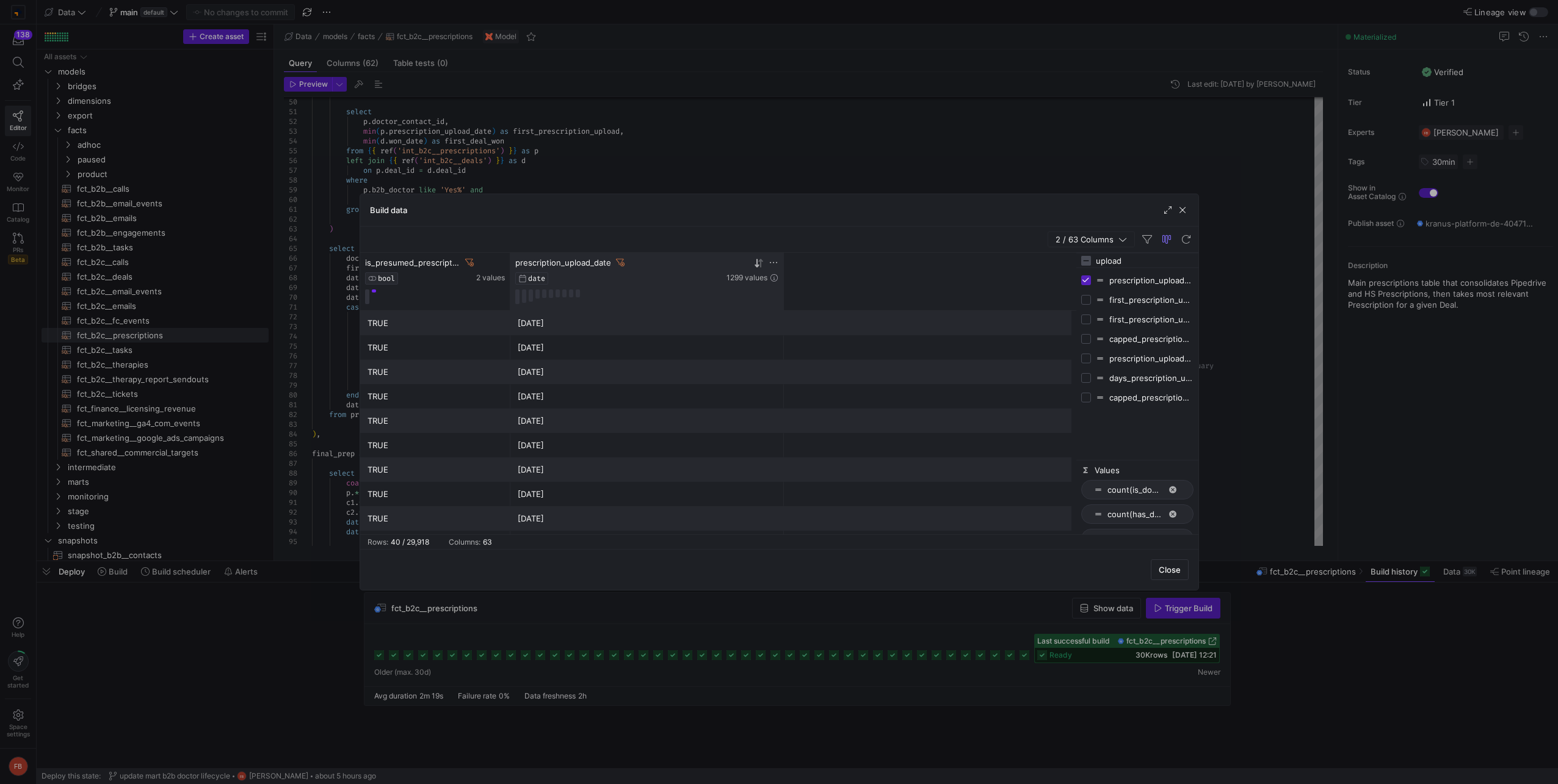
click at [1154, 260] on input "upload" at bounding box center [1145, 261] width 97 height 25
type input "deal_id"
click at [1085, 282] on input "Press SPACE to toggle visibility (hidden)" at bounding box center [1086, 280] width 9 height 9
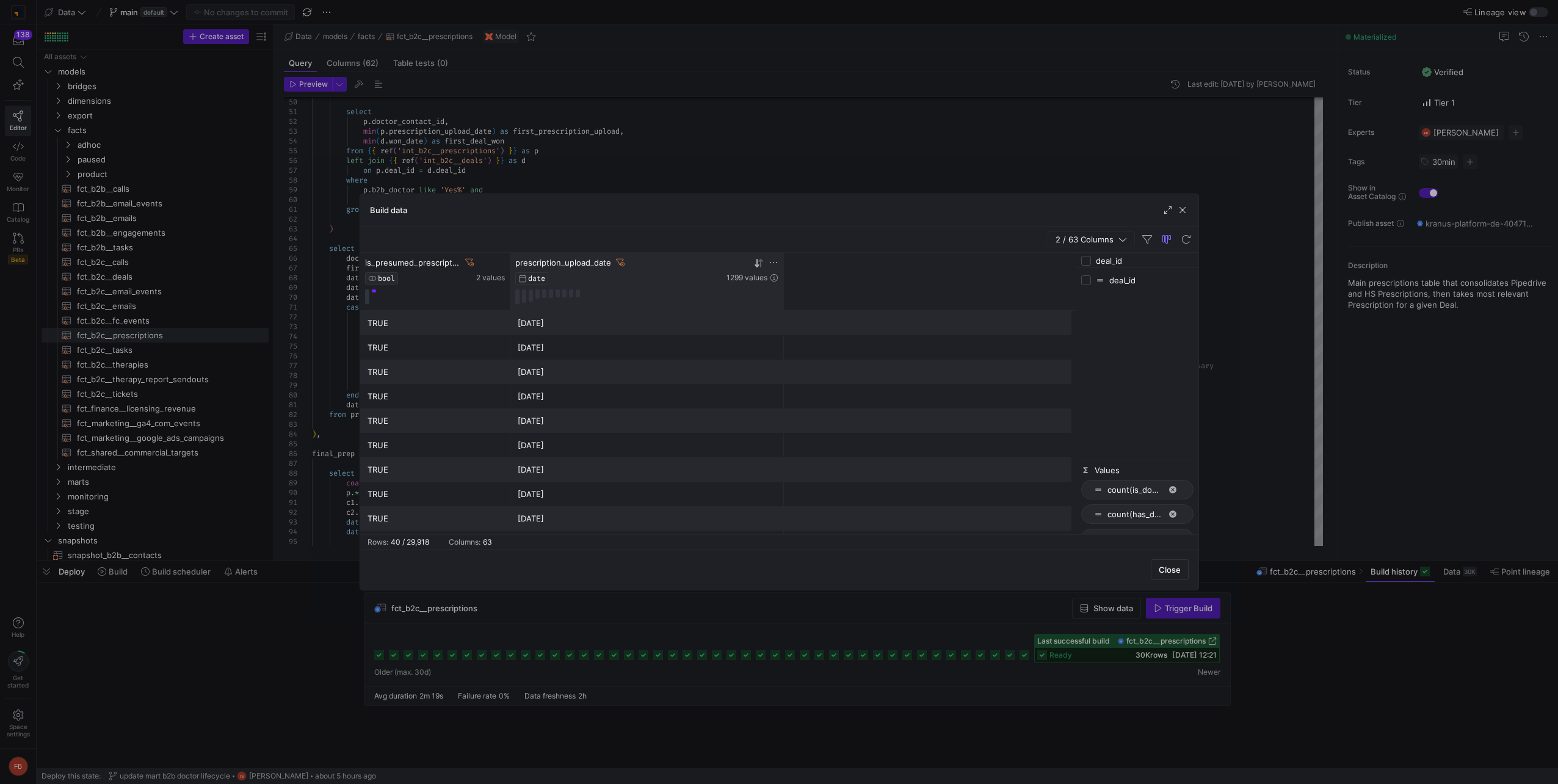
checkbox input "true"
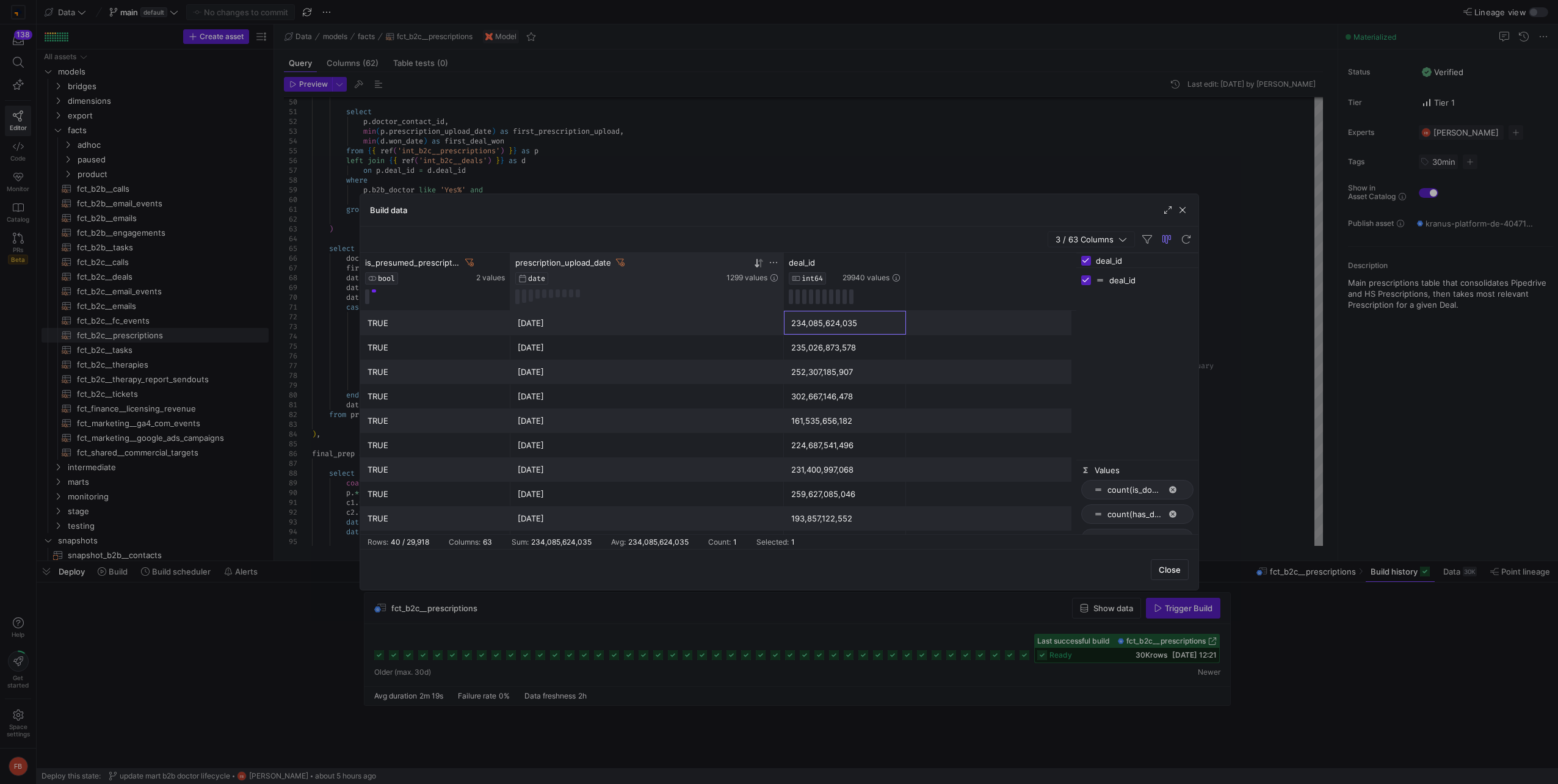
click at [824, 329] on div "234,085,624,035" at bounding box center [845, 323] width 108 height 24
click at [1180, 214] on span "button" at bounding box center [1182, 210] width 12 height 12
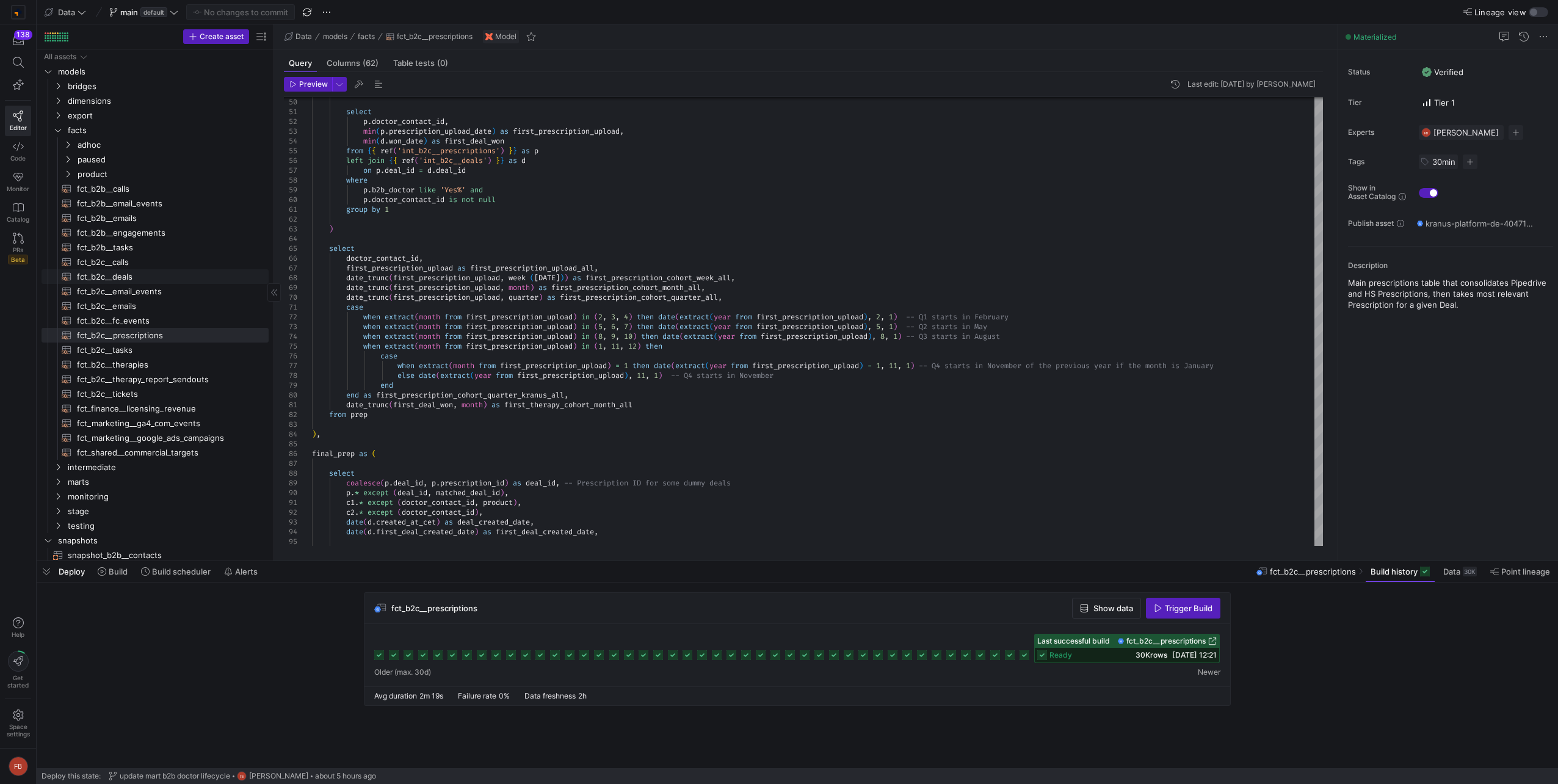
click at [136, 280] on span "fct_b2c__deals​​​​​​​​​​" at bounding box center [166, 276] width 177 height 14
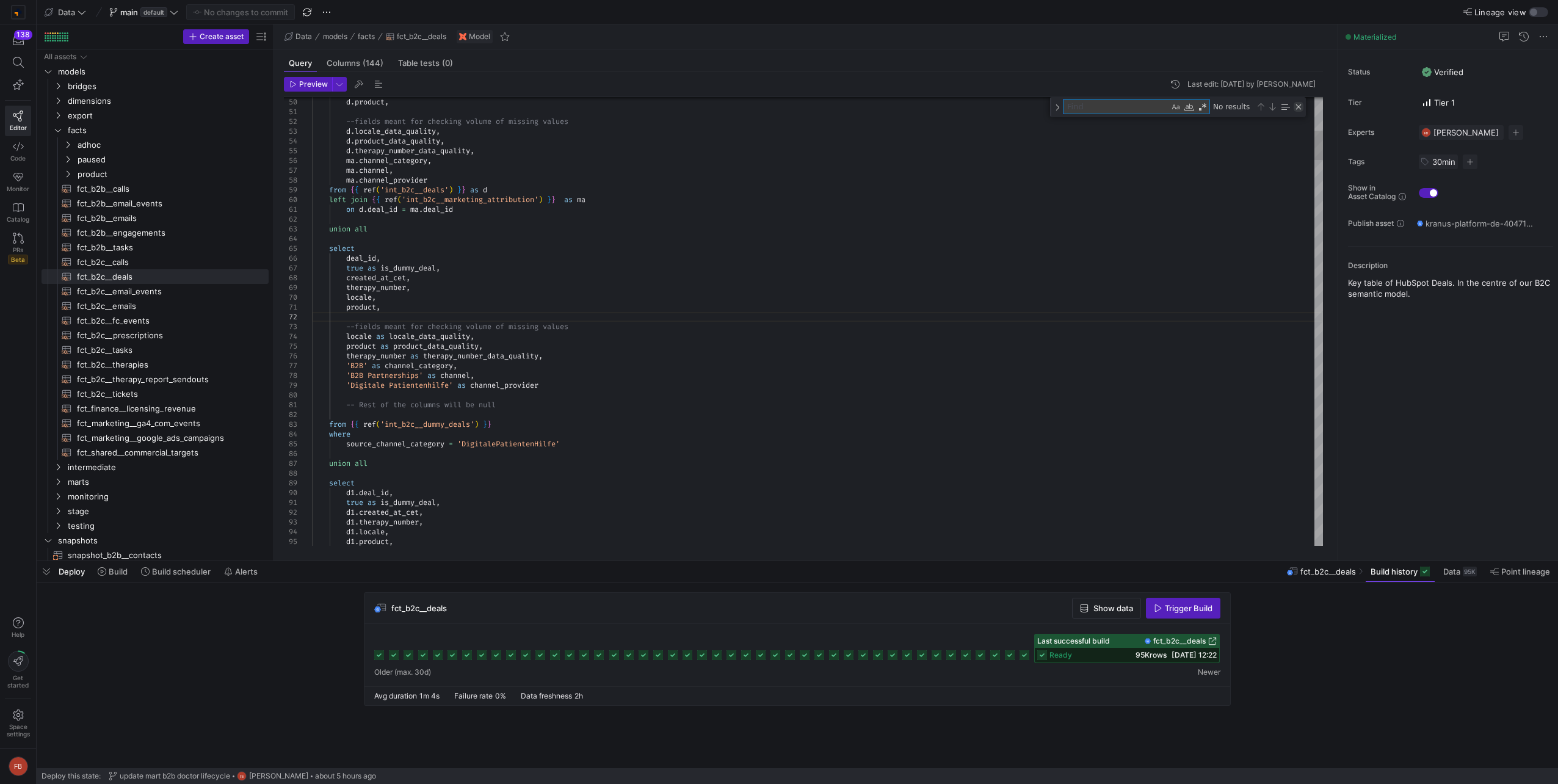
click at [1299, 109] on div "Close (Escape)" at bounding box center [1298, 106] width 9 height 9
click at [60, 127] on icon "Press SPACE to select this row." at bounding box center [58, 130] width 9 height 7
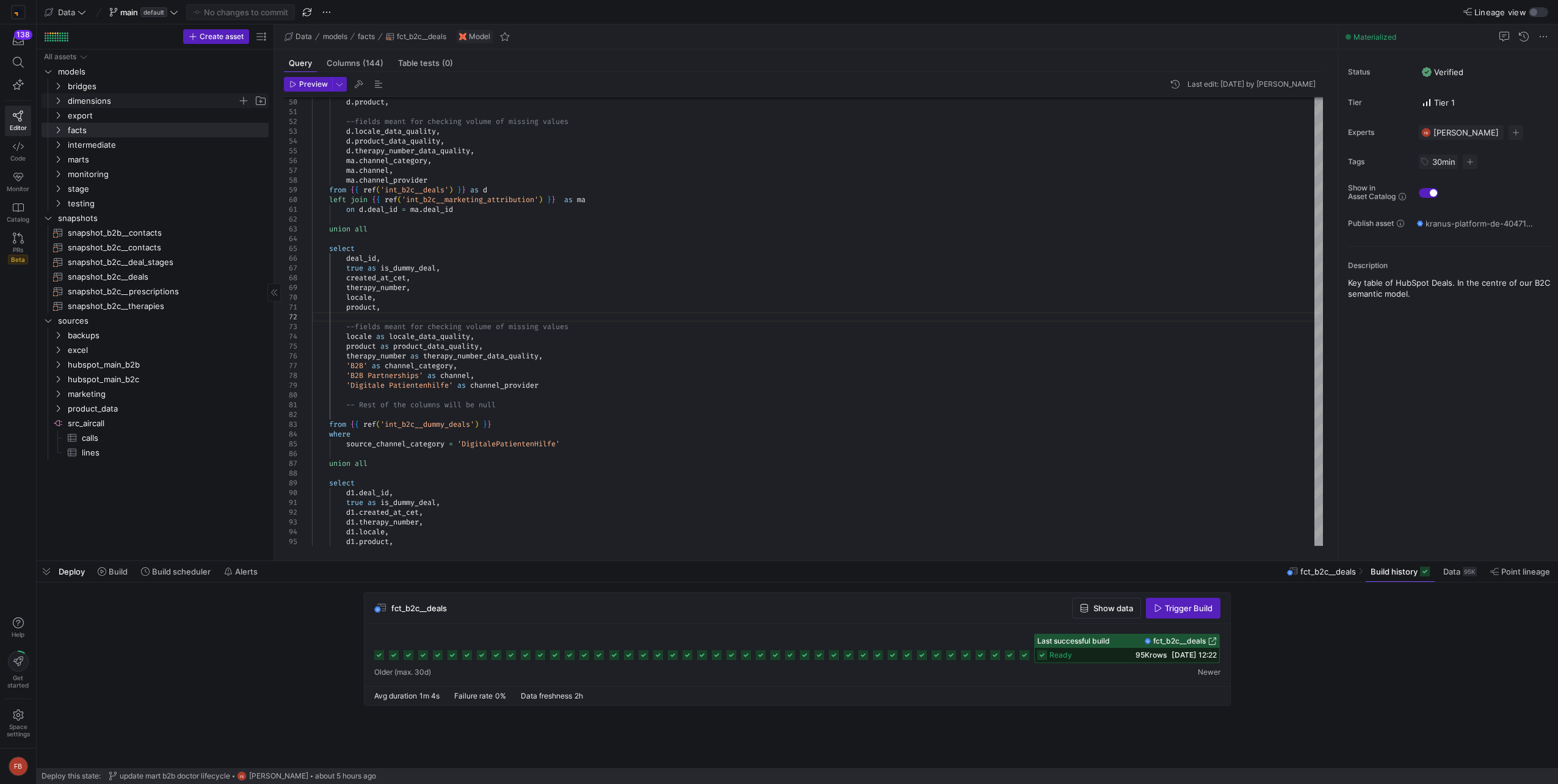
click at [60, 100] on icon "Press SPACE to select this row." at bounding box center [58, 101] width 9 height 7
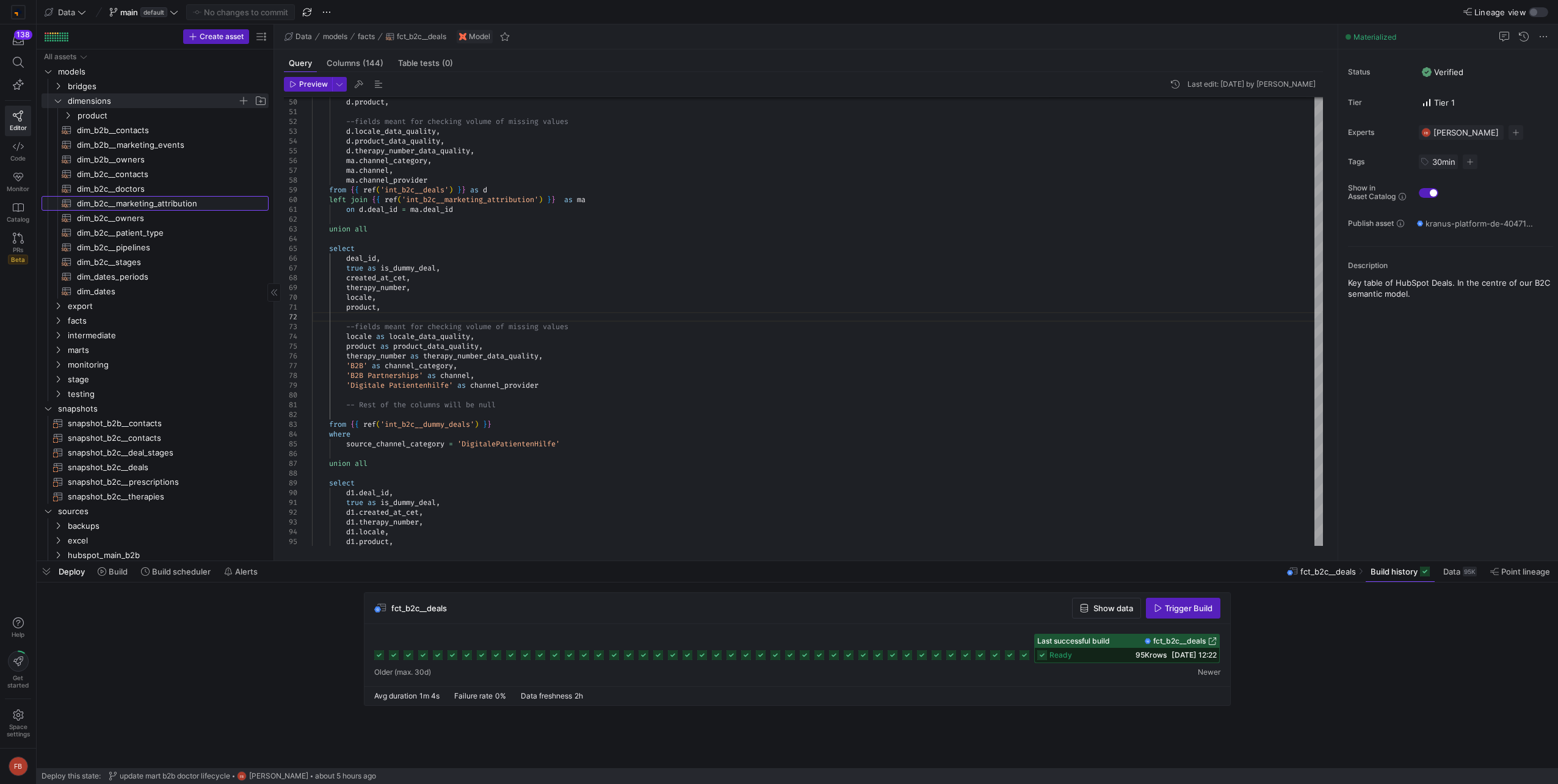
click at [116, 198] on span "dim_b2c__marketing_attribution​​​​​​​​​​" at bounding box center [166, 203] width 177 height 14
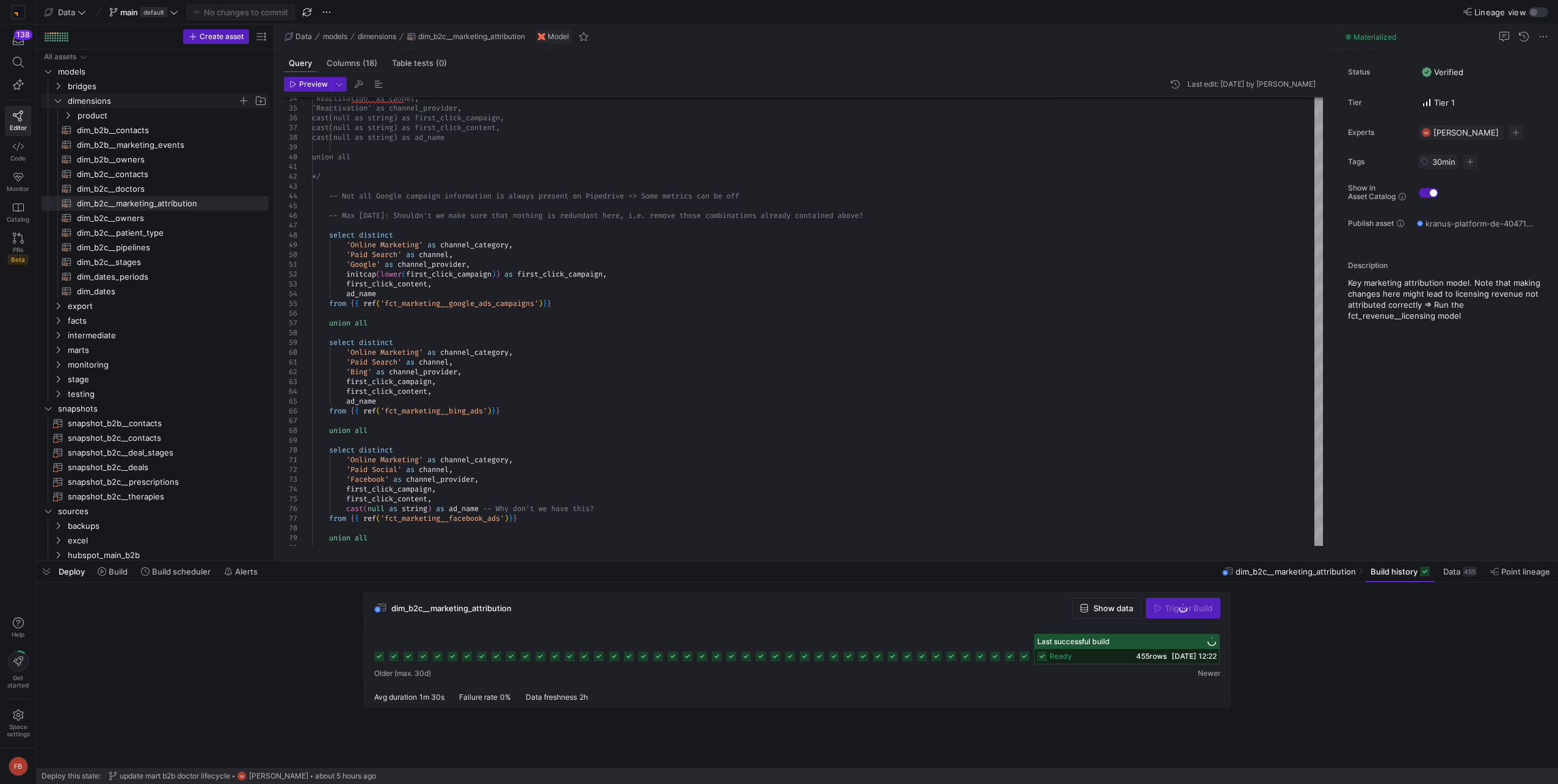
click at [70, 101] on span "dimensions" at bounding box center [153, 100] width 170 height 14
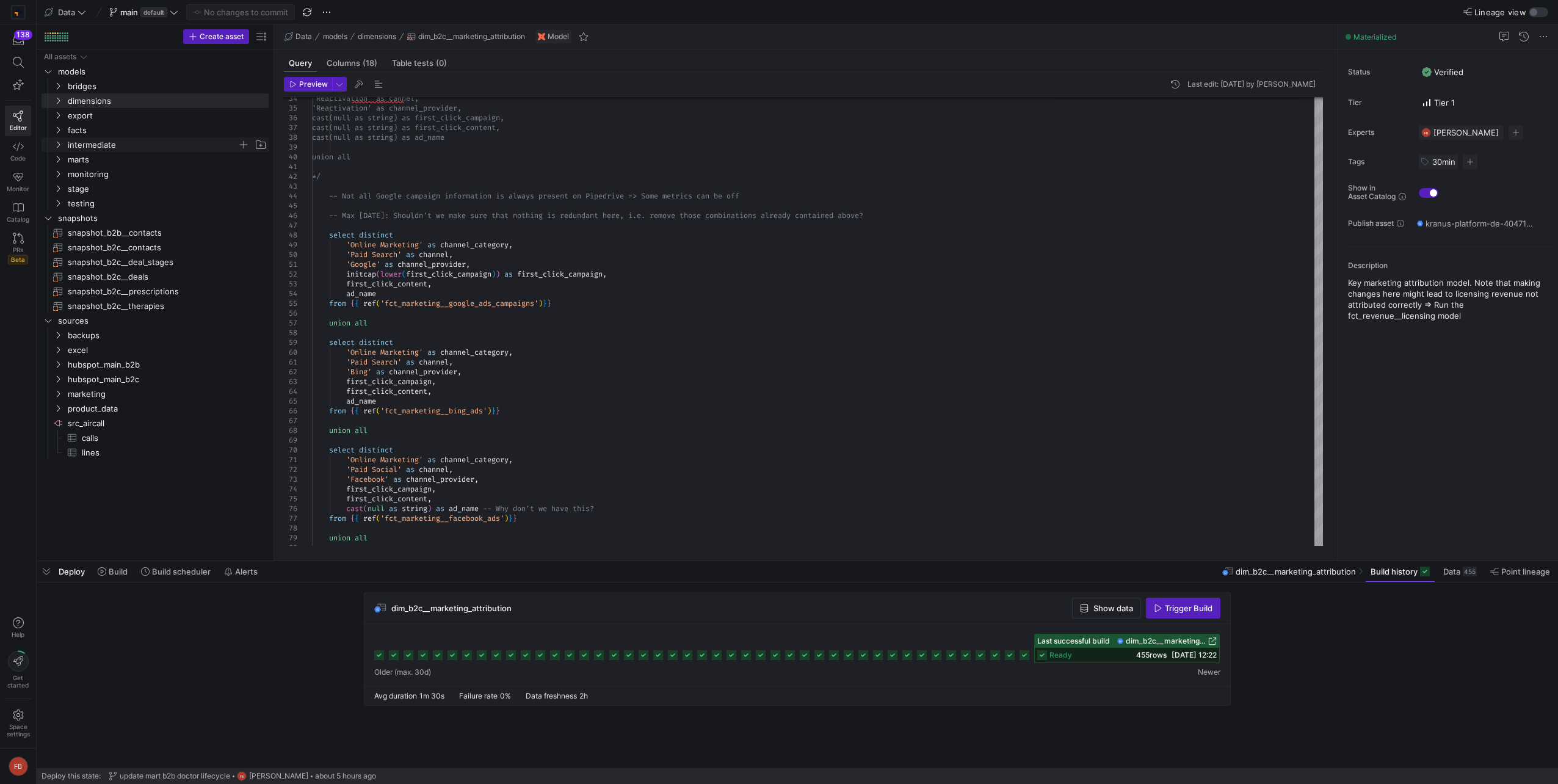
click at [74, 140] on span "intermediate" at bounding box center [153, 145] width 170 height 14
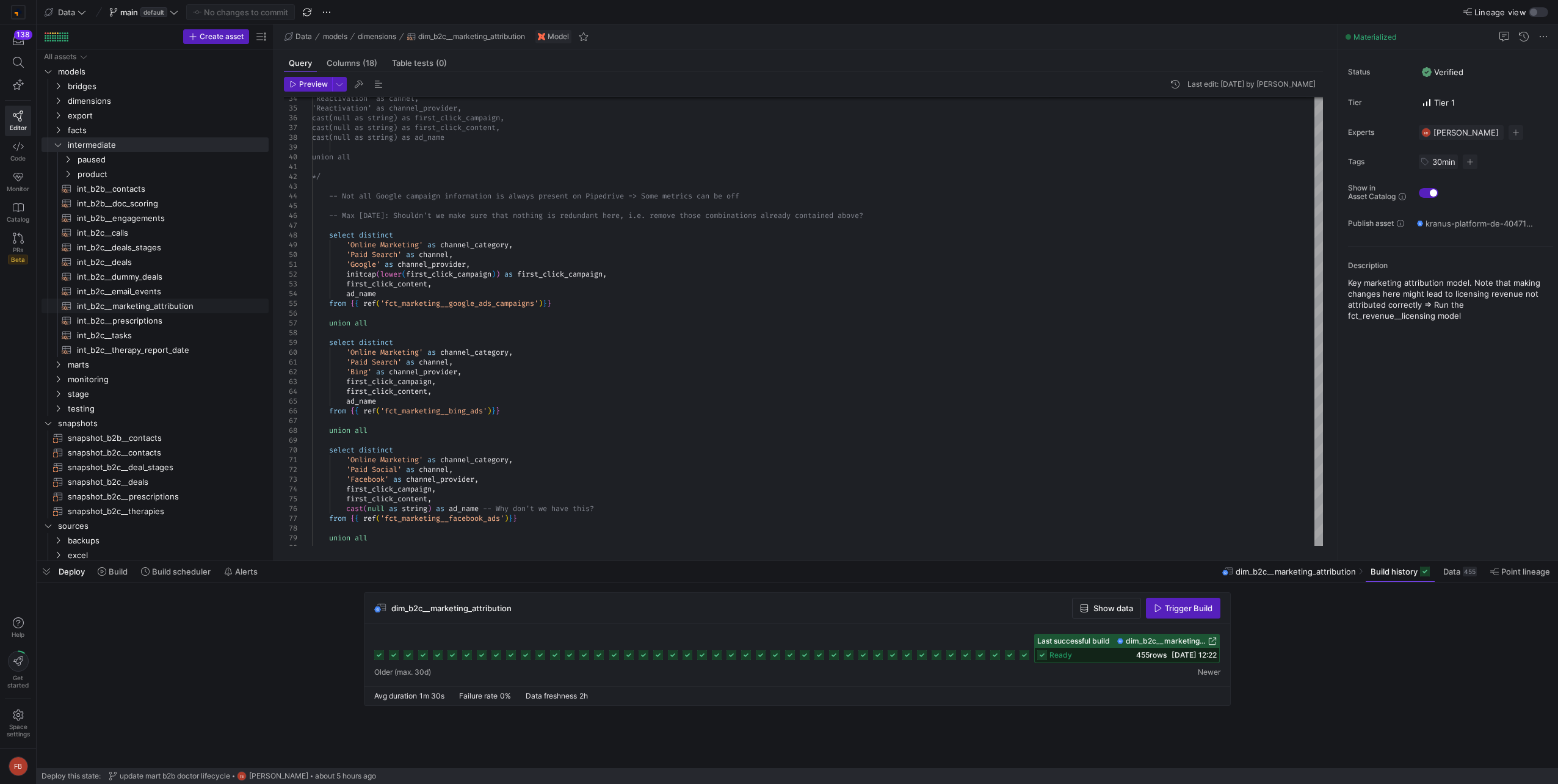
click at [171, 307] on span "int_b2c__marketing_attribution​​​​​​​​​​" at bounding box center [166, 306] width 177 height 14
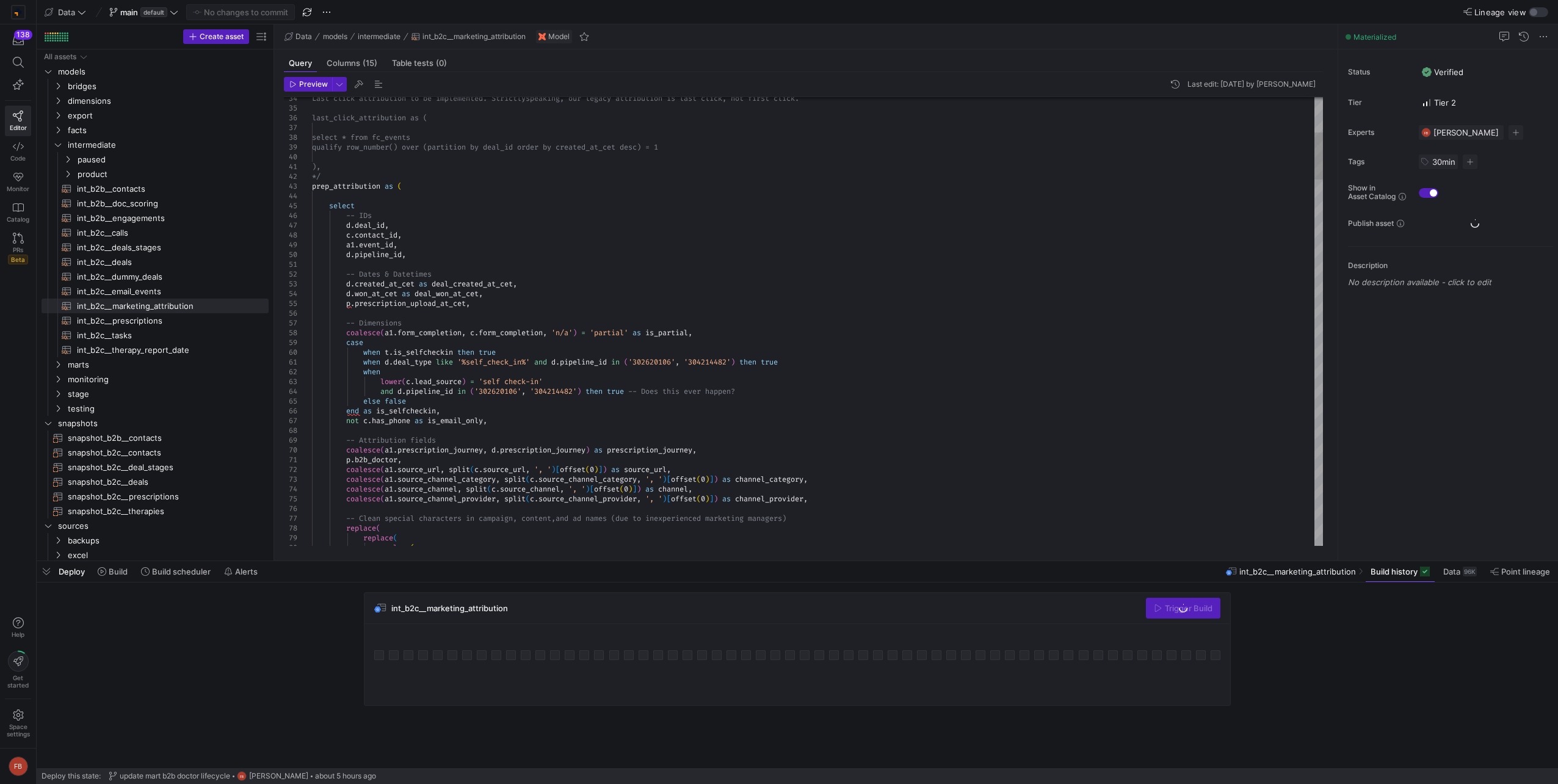
type textarea "-- Dates & Datetimes d.created_at_cet as deal_created_at_cet, d.won_at_cet as d…"
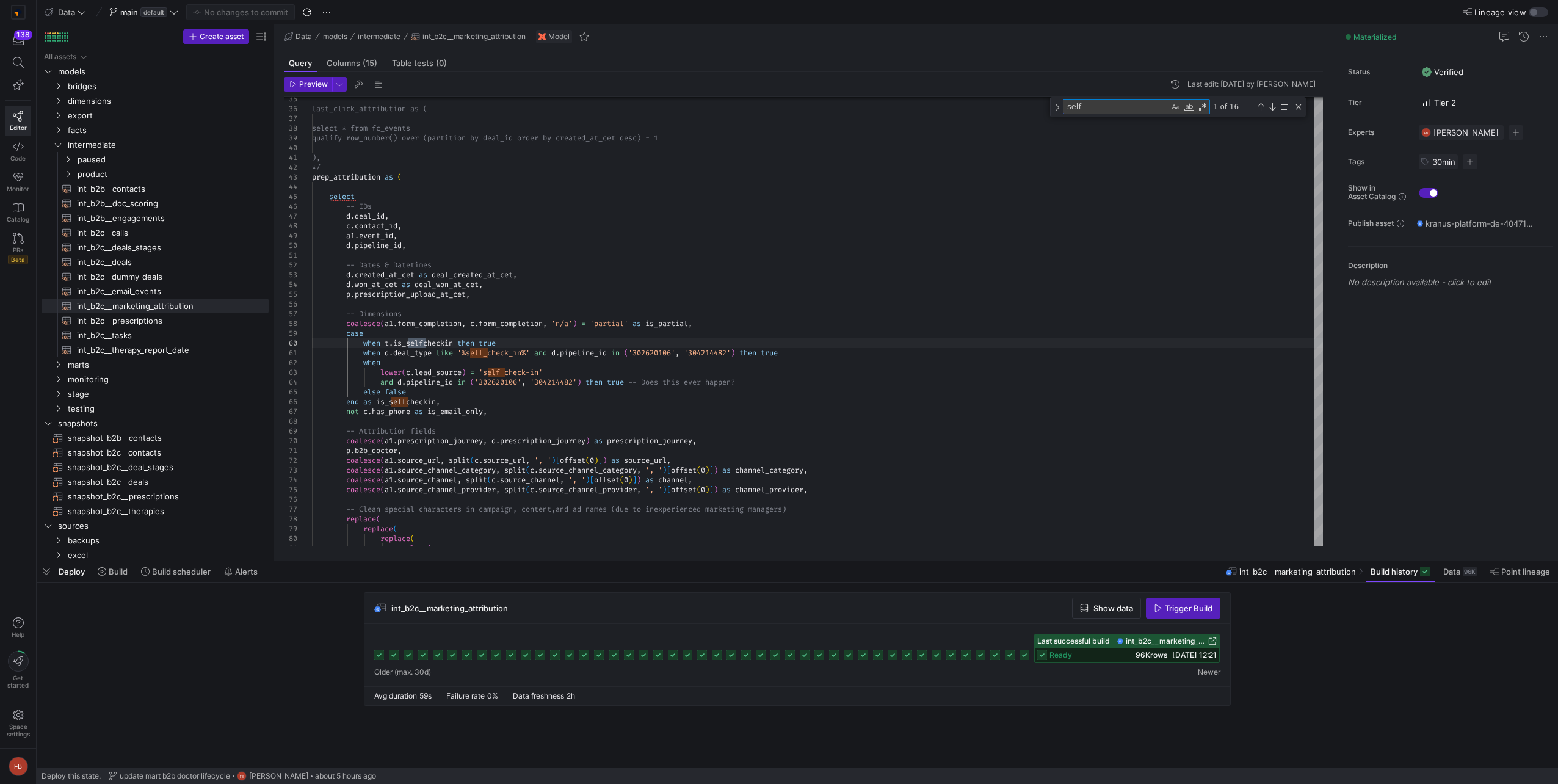
type textarea "self"
